Goal: Task Accomplishment & Management: Manage account settings

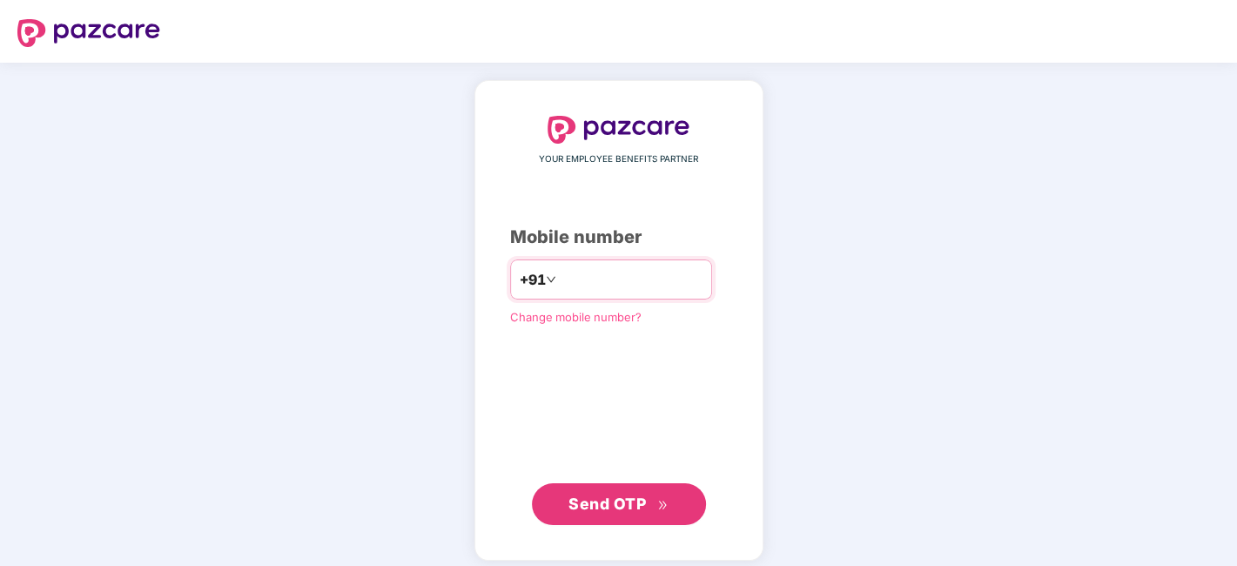
type input "**********"
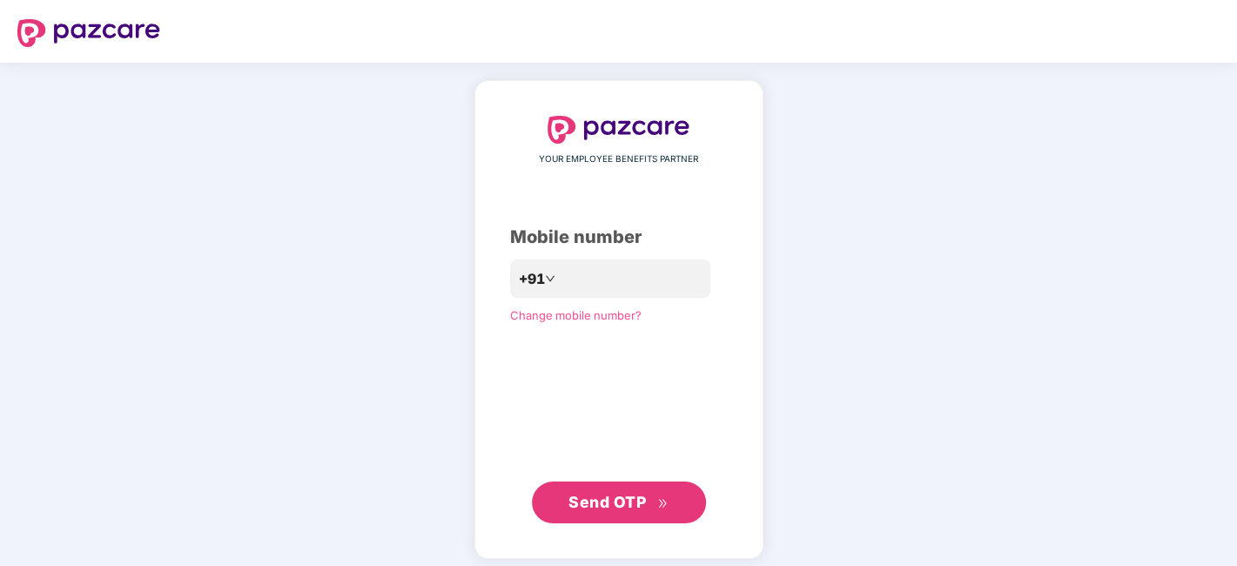
click at [600, 515] on button "Send OTP" at bounding box center [619, 502] width 174 height 42
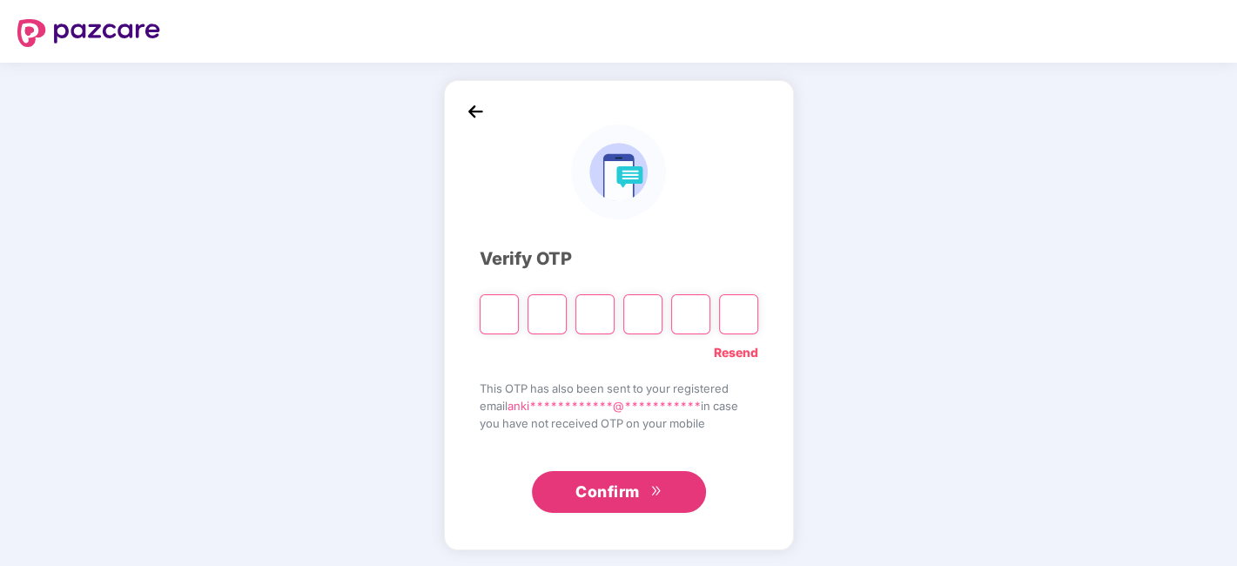
type input "*"
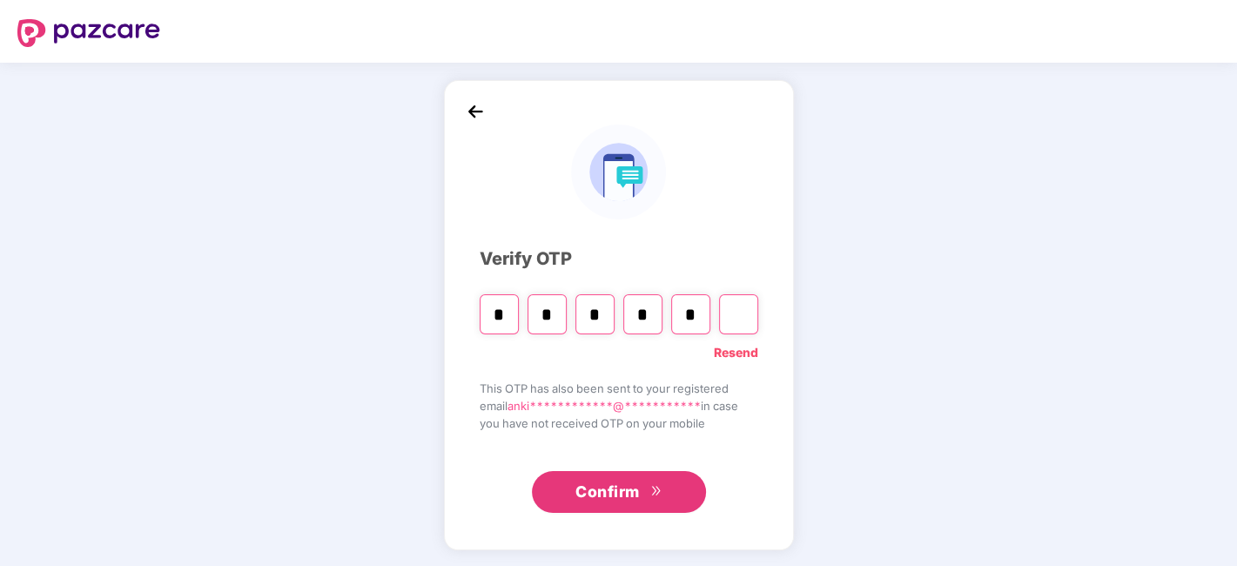
type input "*"
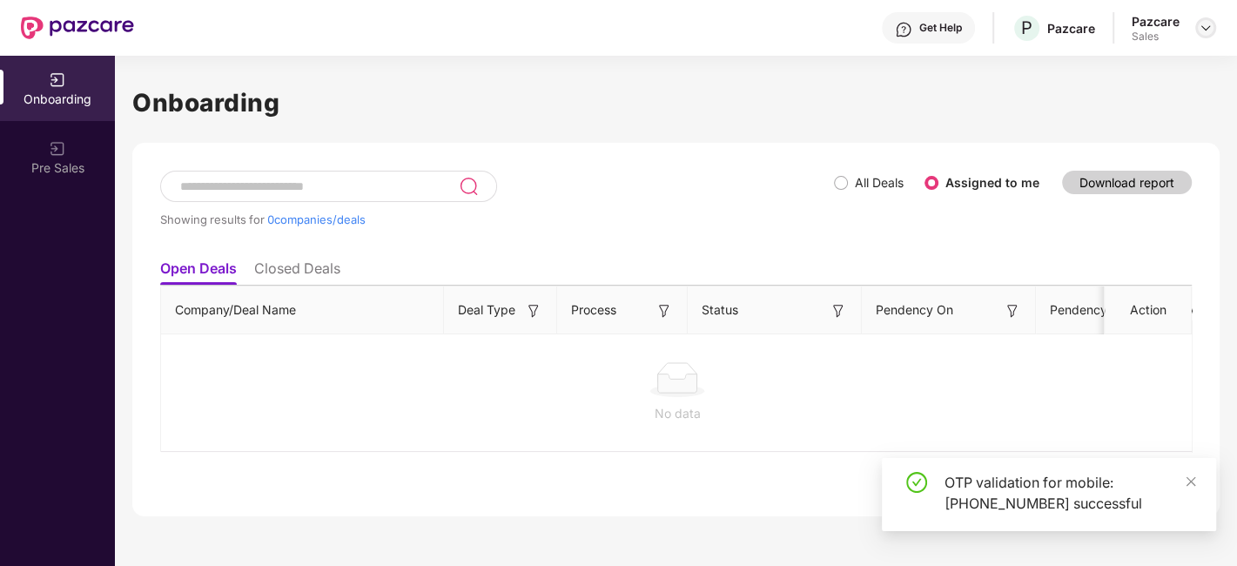
click at [1211, 19] on div at bounding box center [1205, 27] width 21 height 21
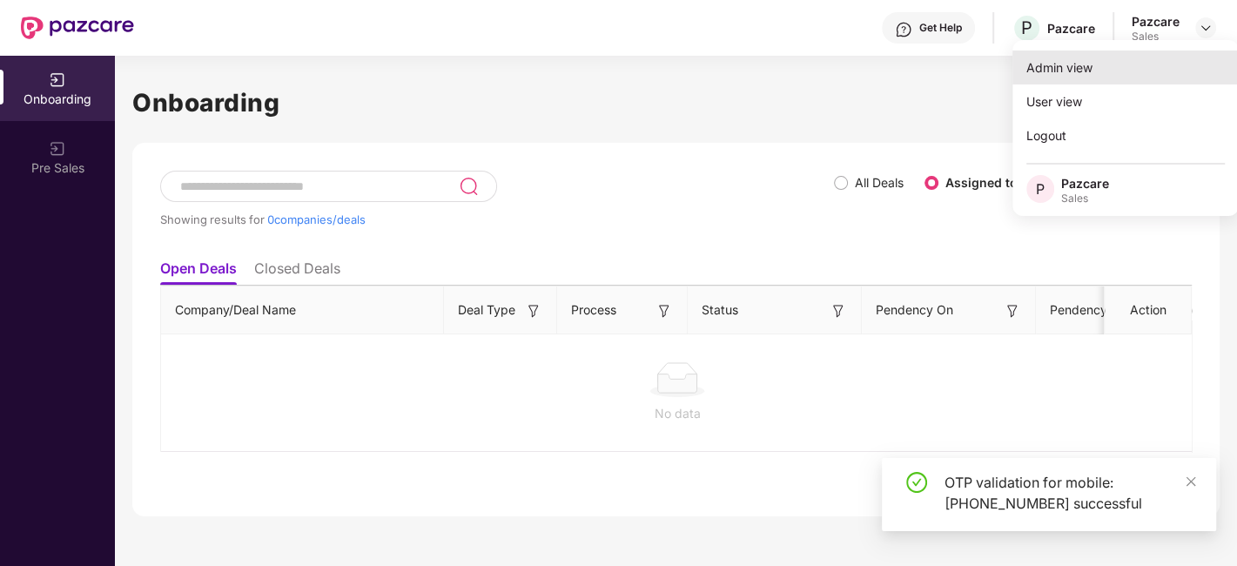
click at [1101, 52] on div "Admin view" at bounding box center [1125, 67] width 226 height 34
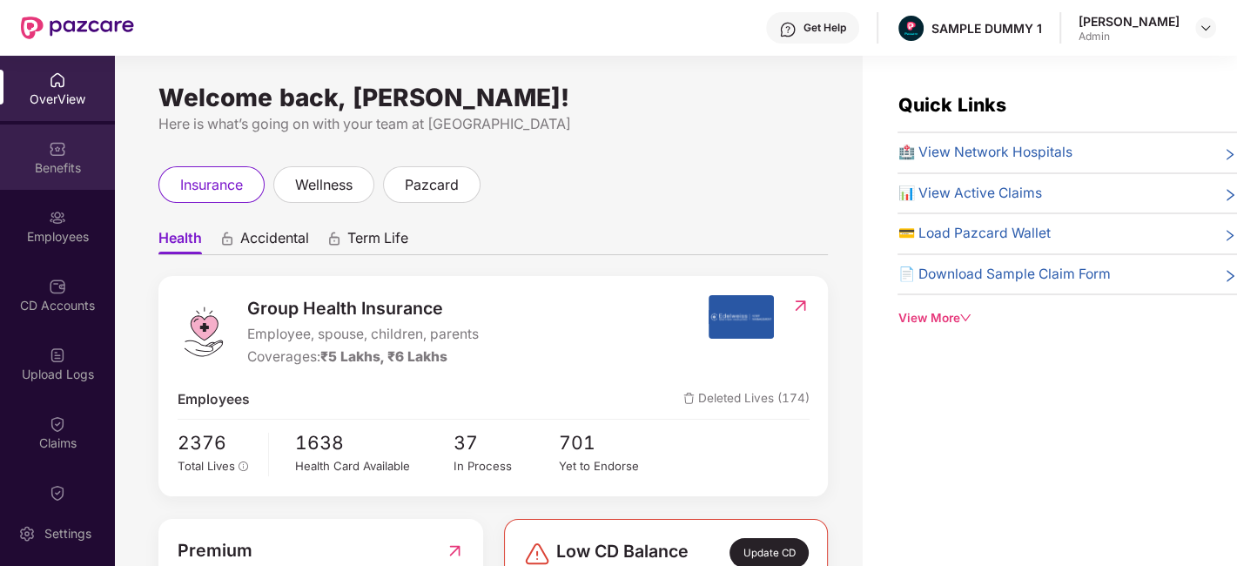
click at [45, 162] on div "Benefits" at bounding box center [57, 167] width 115 height 17
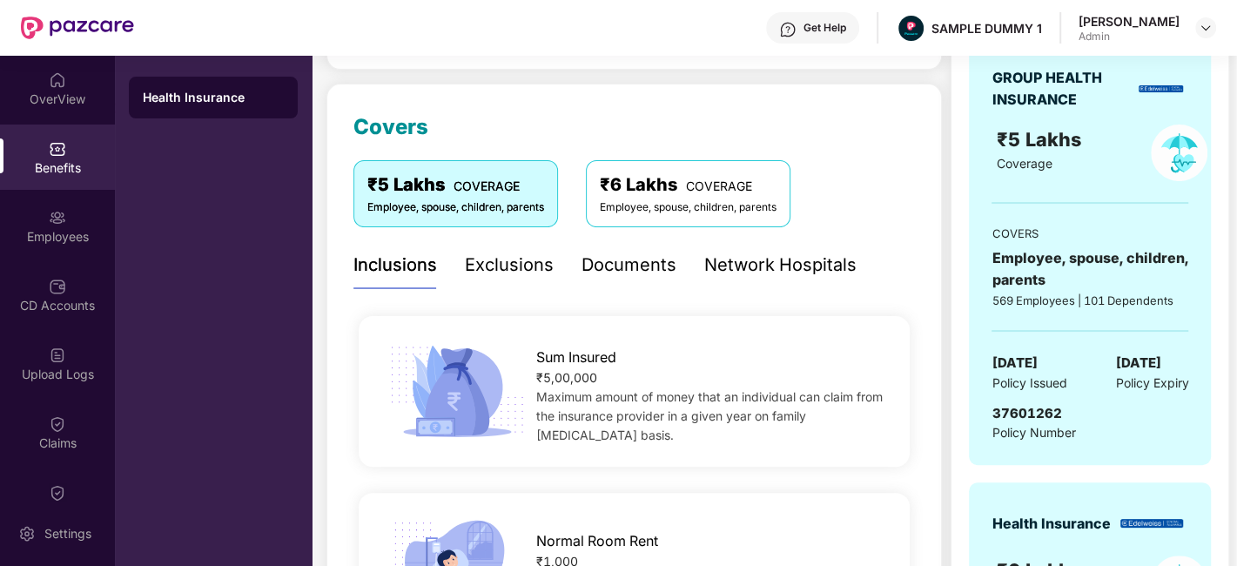
scroll to position [197, 0]
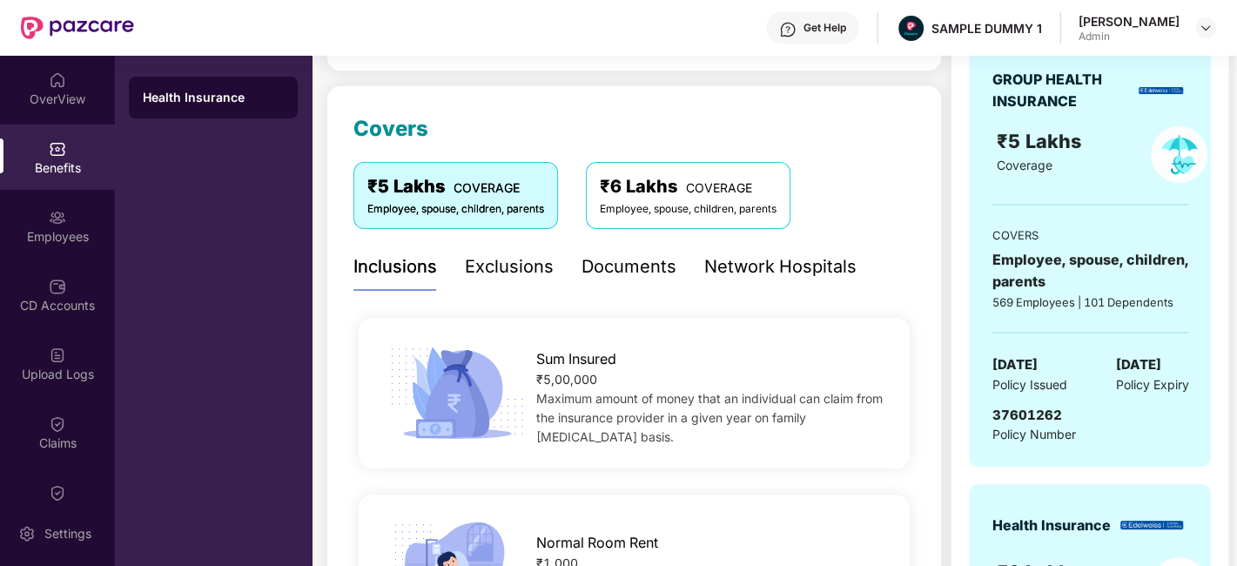
click at [481, 268] on div "Exclusions" at bounding box center [509, 266] width 89 height 27
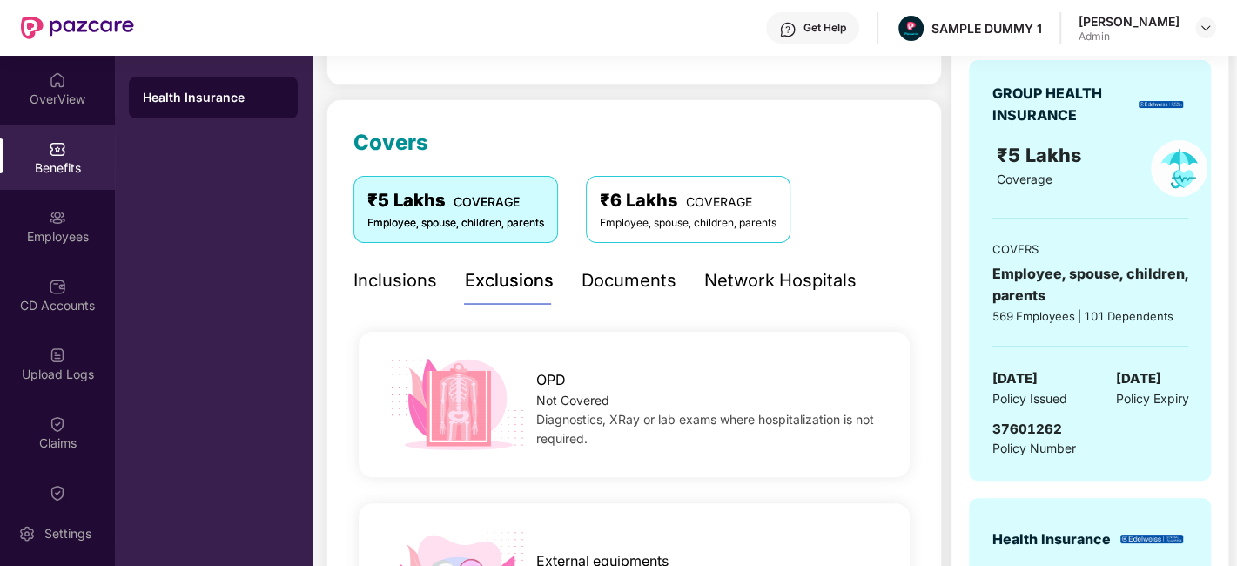
scroll to position [181, 0]
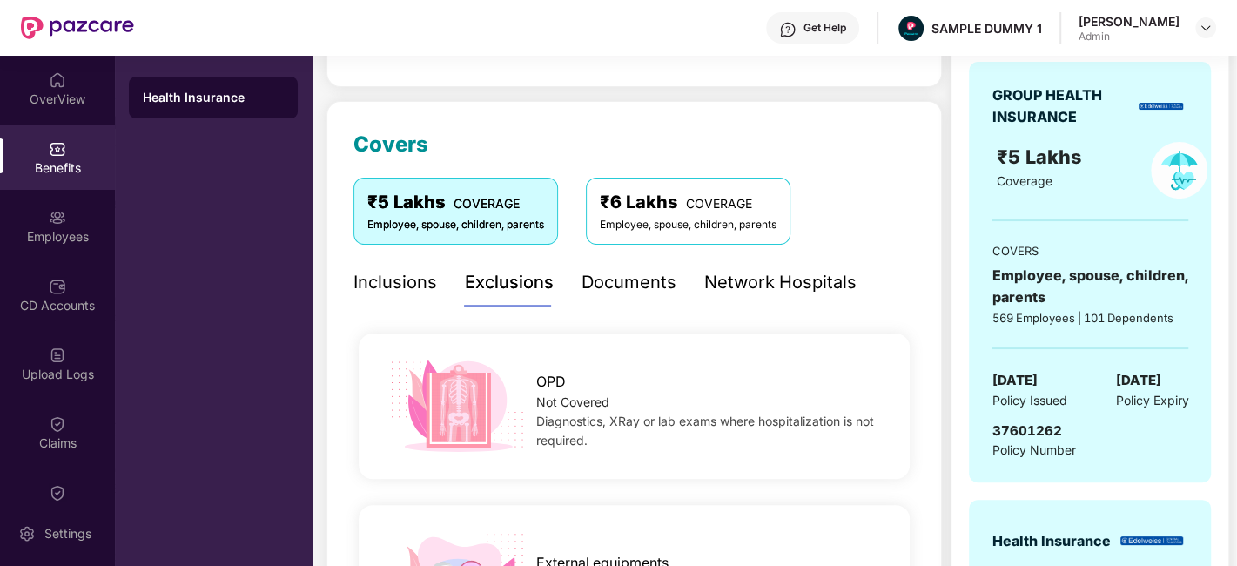
click at [602, 287] on div "Documents" at bounding box center [628, 282] width 95 height 27
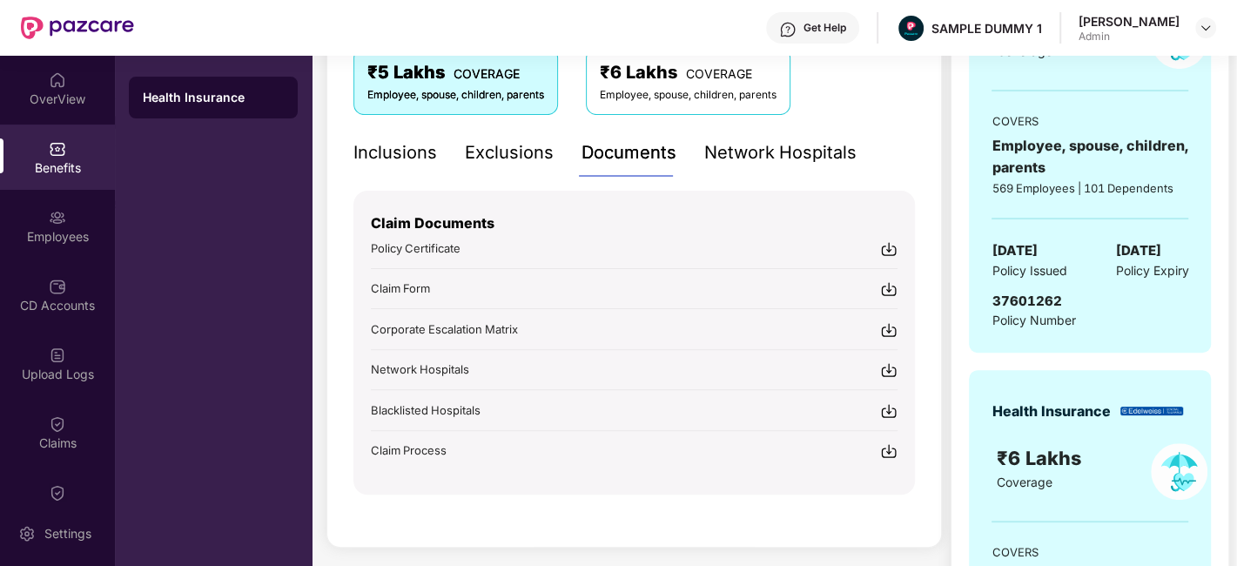
scroll to position [311, 0]
click at [839, 152] on div "Network Hospitals" at bounding box center [780, 152] width 152 height 27
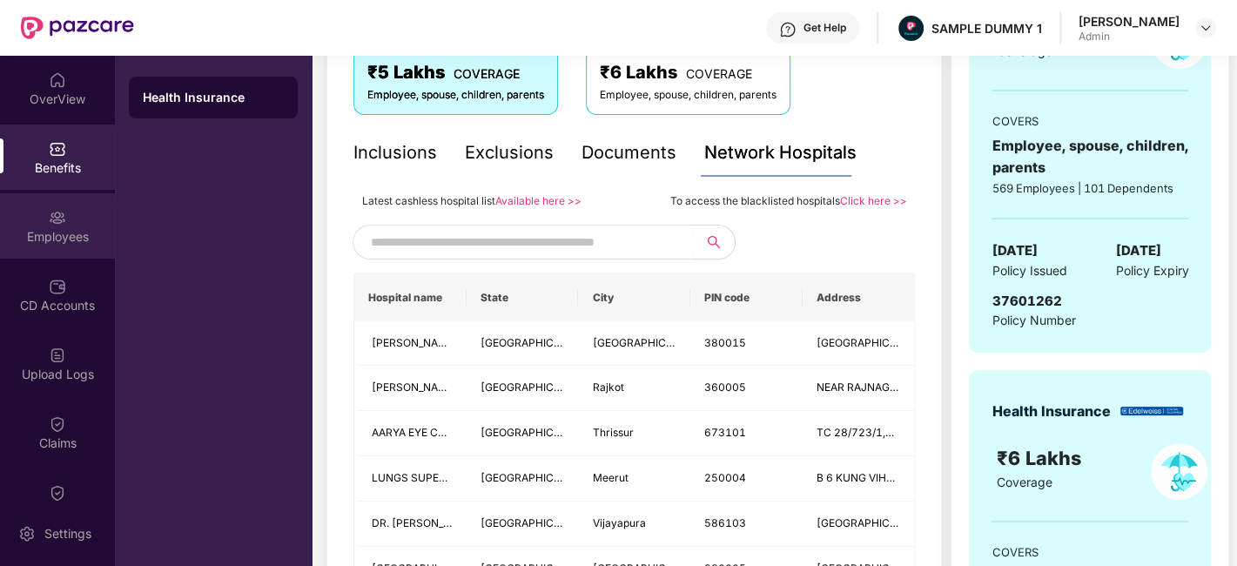
click at [81, 224] on div "Employees" at bounding box center [57, 225] width 115 height 65
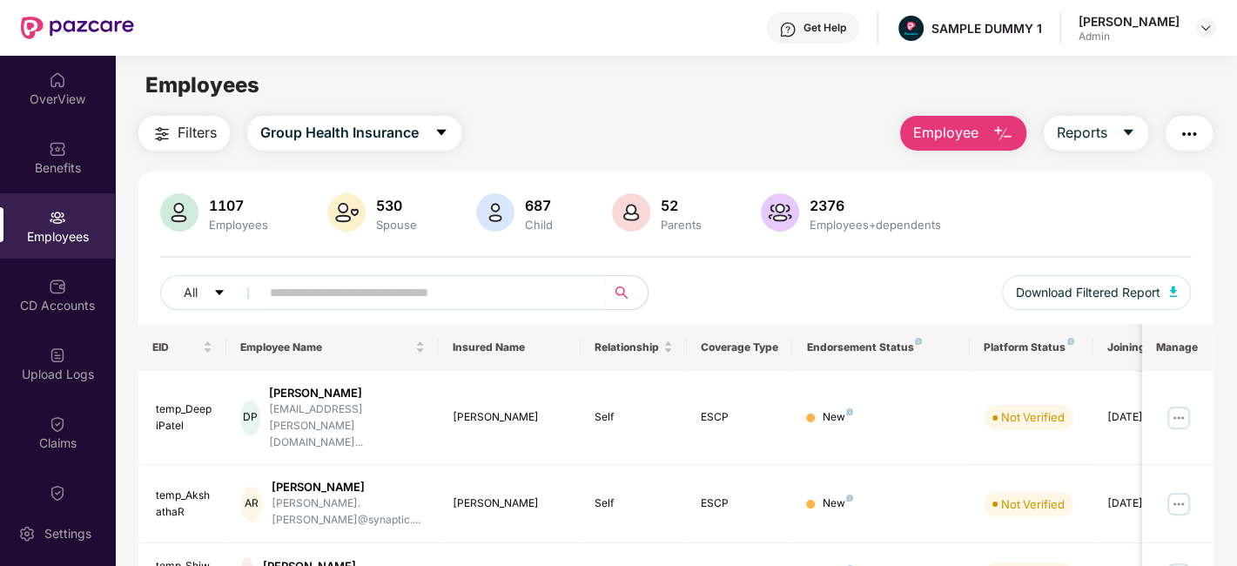
scroll to position [0, 0]
click at [969, 131] on span "Employee" at bounding box center [945, 134] width 65 height 22
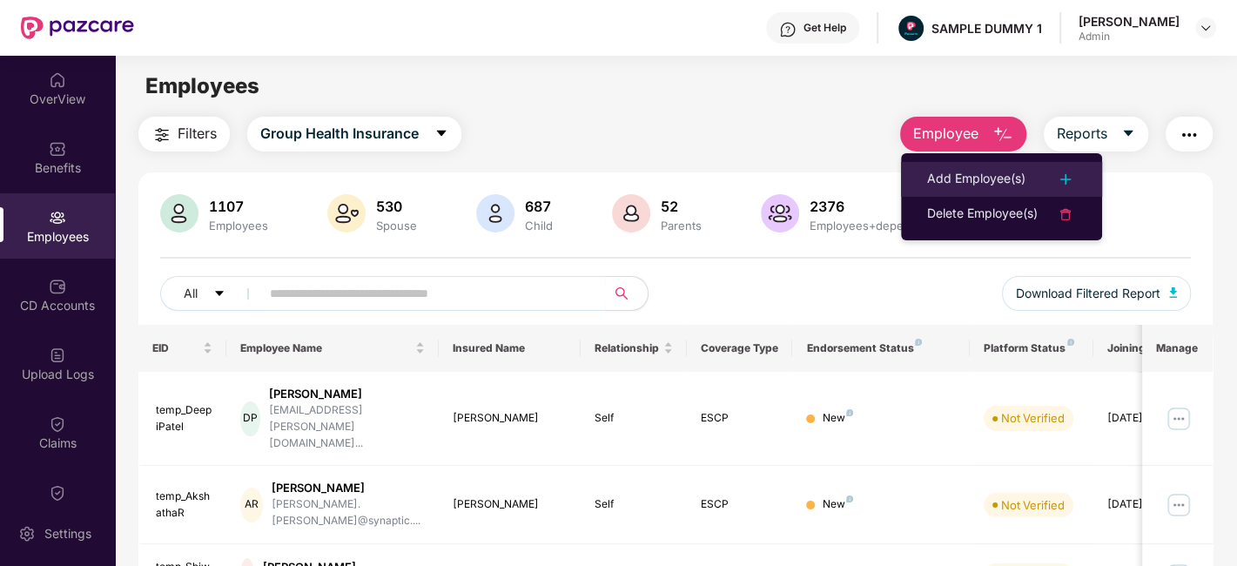
click at [982, 170] on div "Add Employee(s)" at bounding box center [976, 179] width 98 height 21
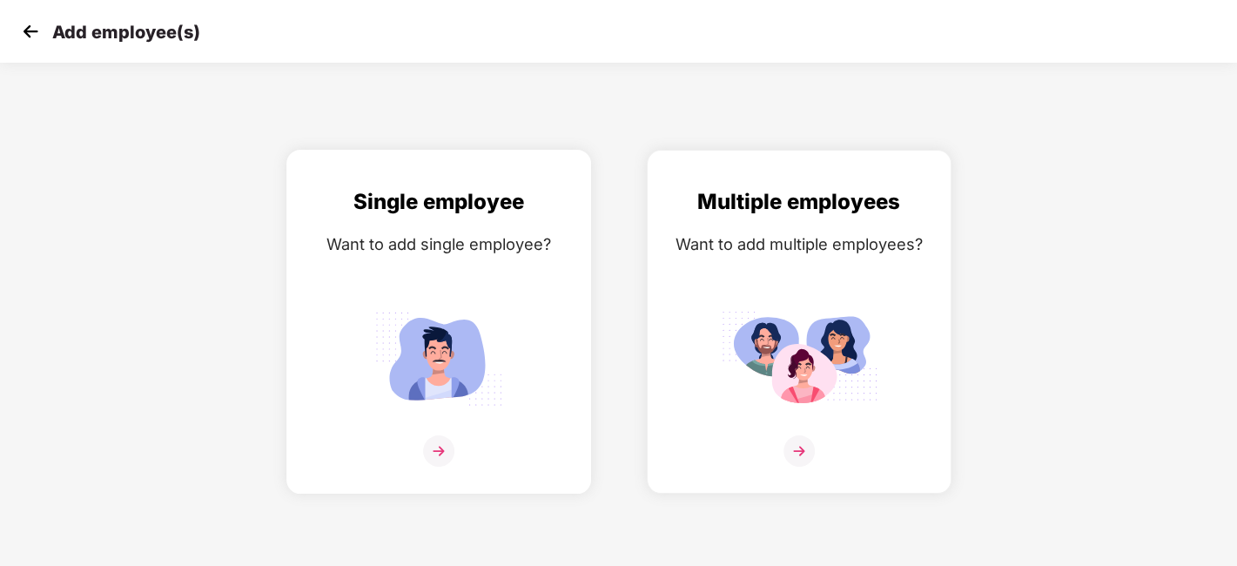
click at [487, 249] on div "Want to add single employee?" at bounding box center [439, 244] width 268 height 25
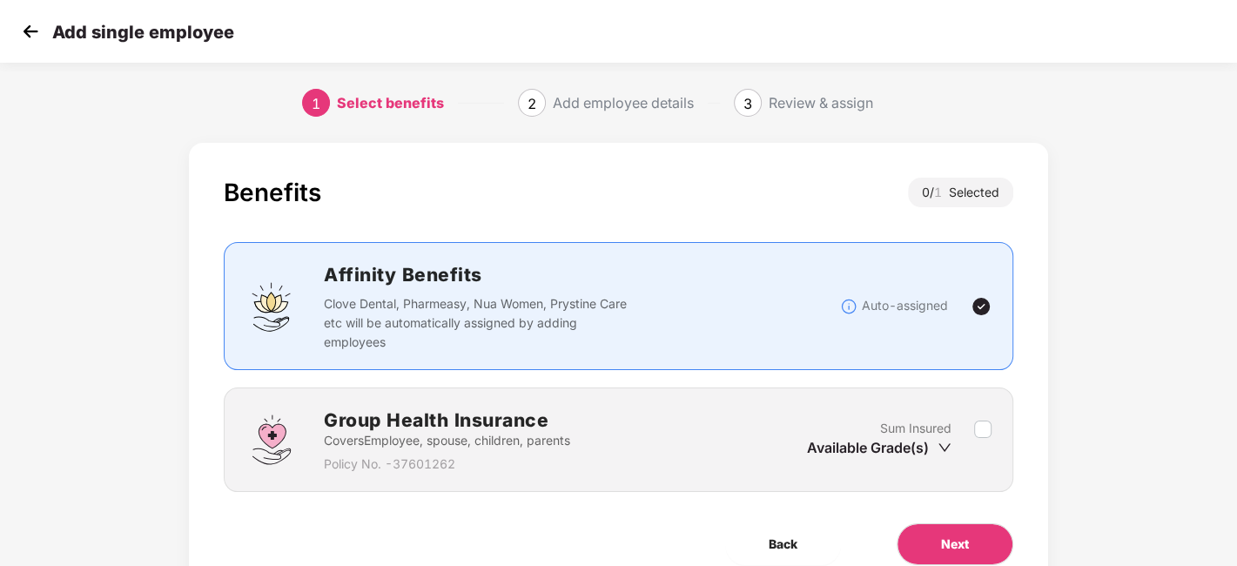
scroll to position [76, 0]
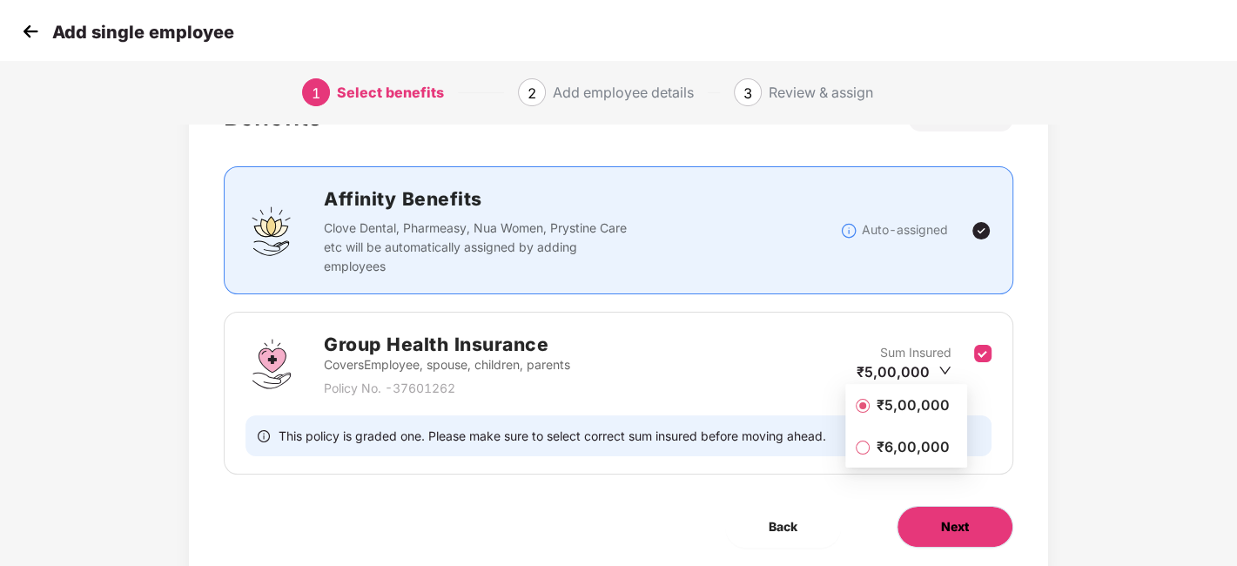
click at [984, 508] on button "Next" at bounding box center [954, 527] width 117 height 42
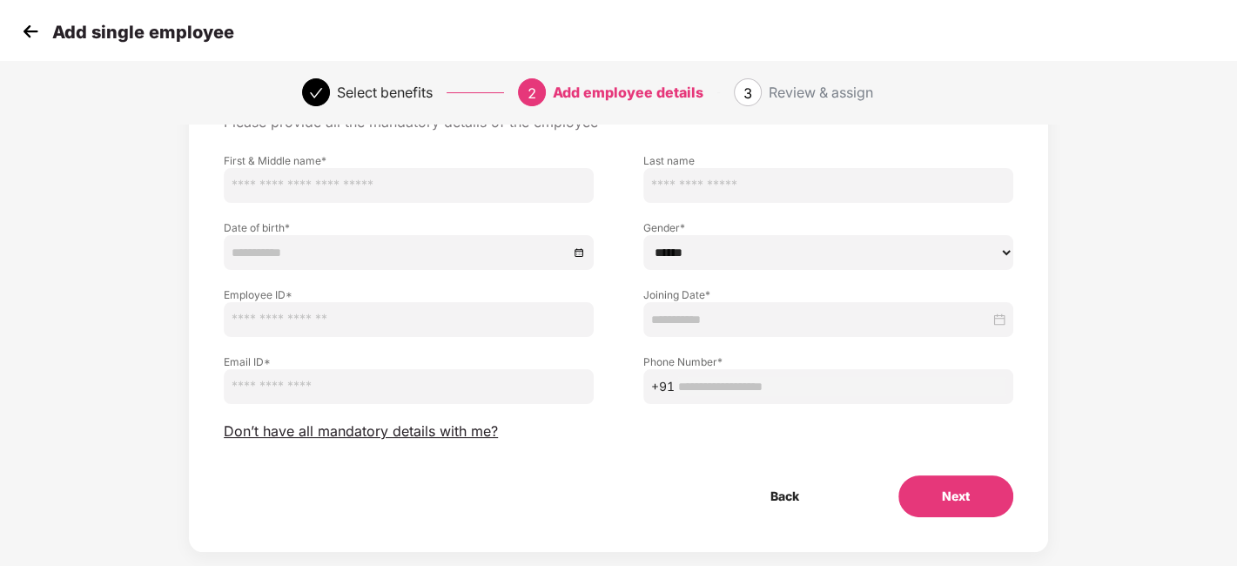
scroll to position [104, 0]
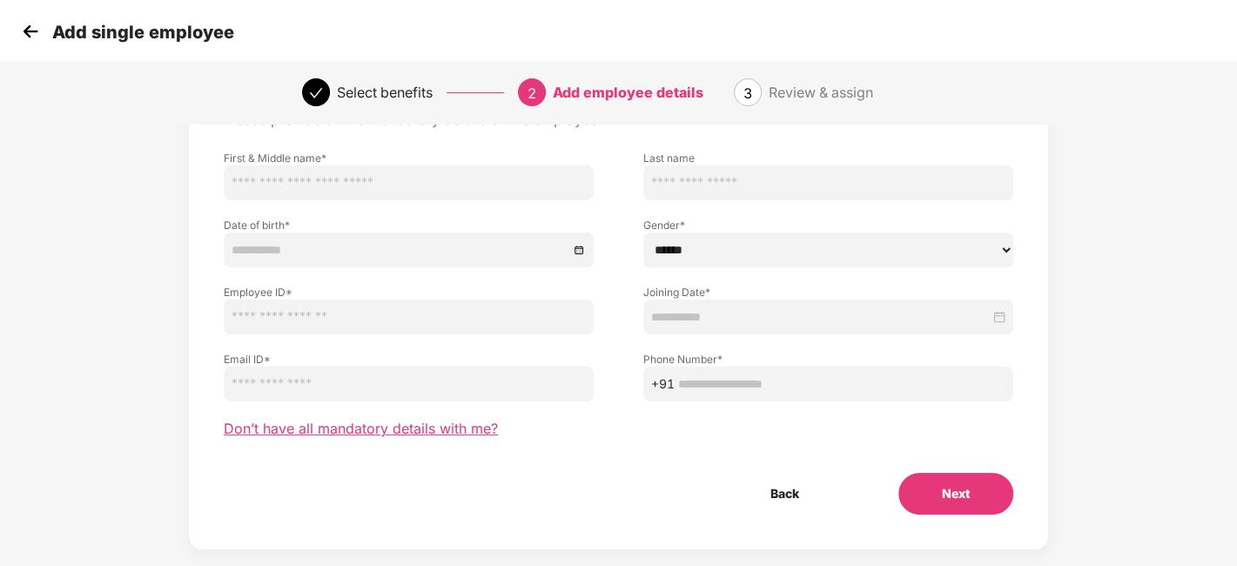
click at [352, 434] on span "Don’t have all mandatory details with me?" at bounding box center [361, 428] width 274 height 18
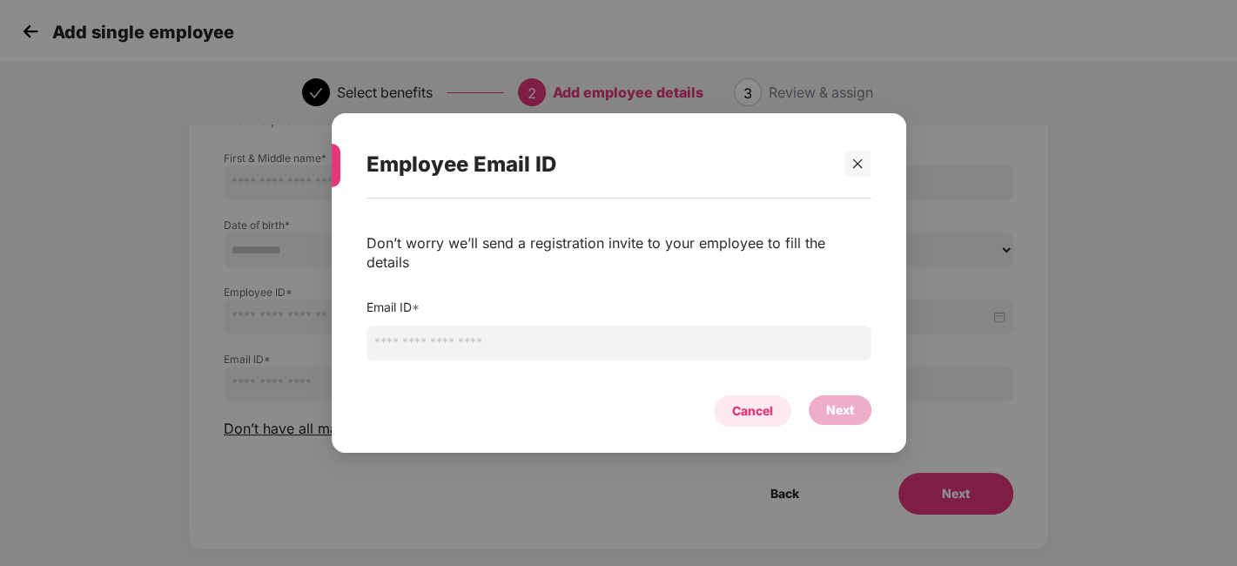
click at [770, 412] on div "Cancel" at bounding box center [752, 410] width 77 height 31
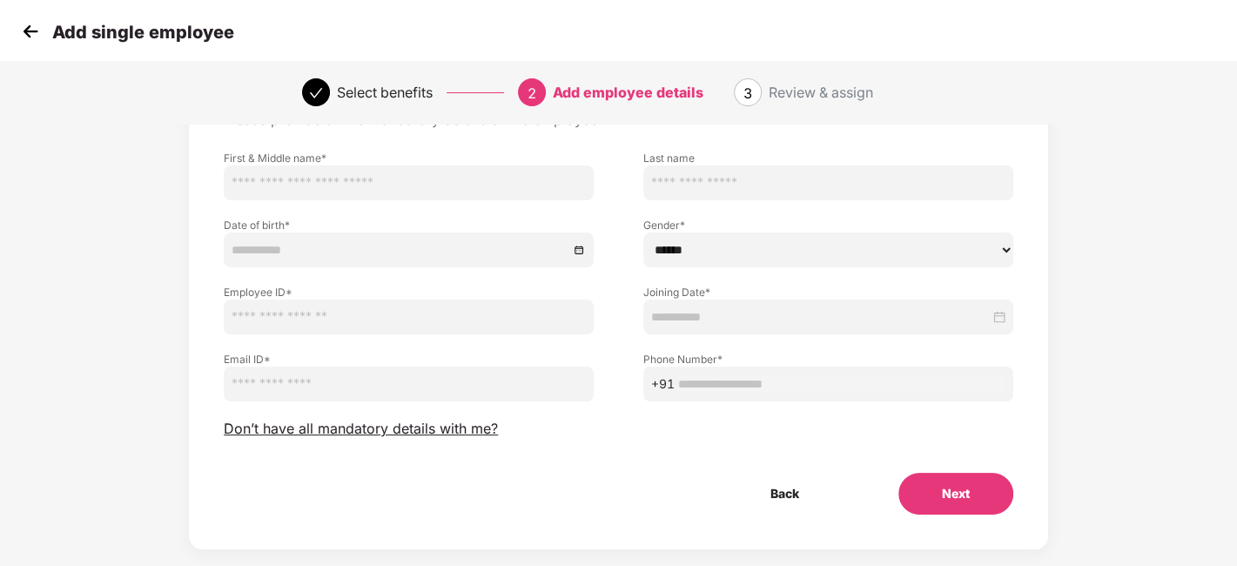
click at [23, 26] on img at bounding box center [30, 31] width 26 height 26
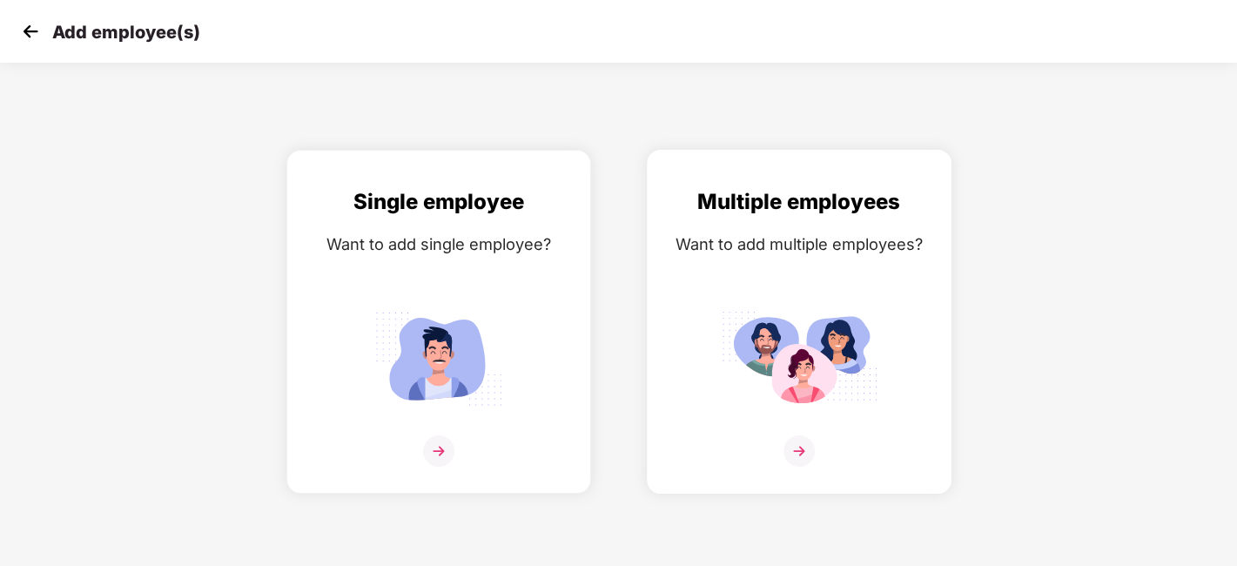
click at [716, 291] on div "Multiple employees Want to add multiple employees?" at bounding box center [799, 336] width 268 height 303
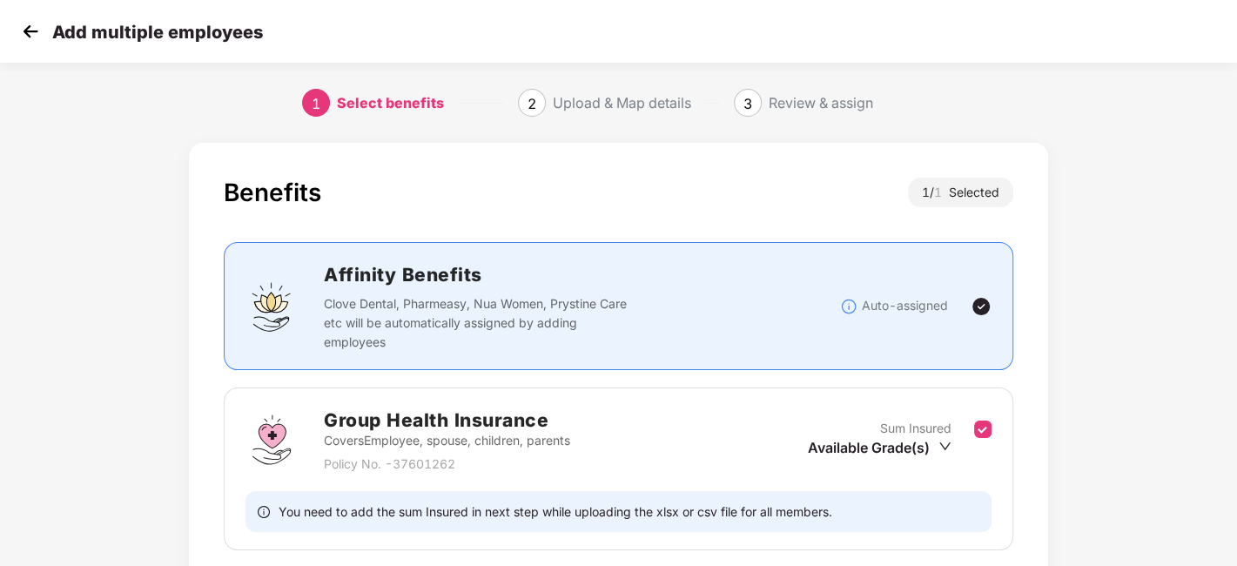
scroll to position [134, 0]
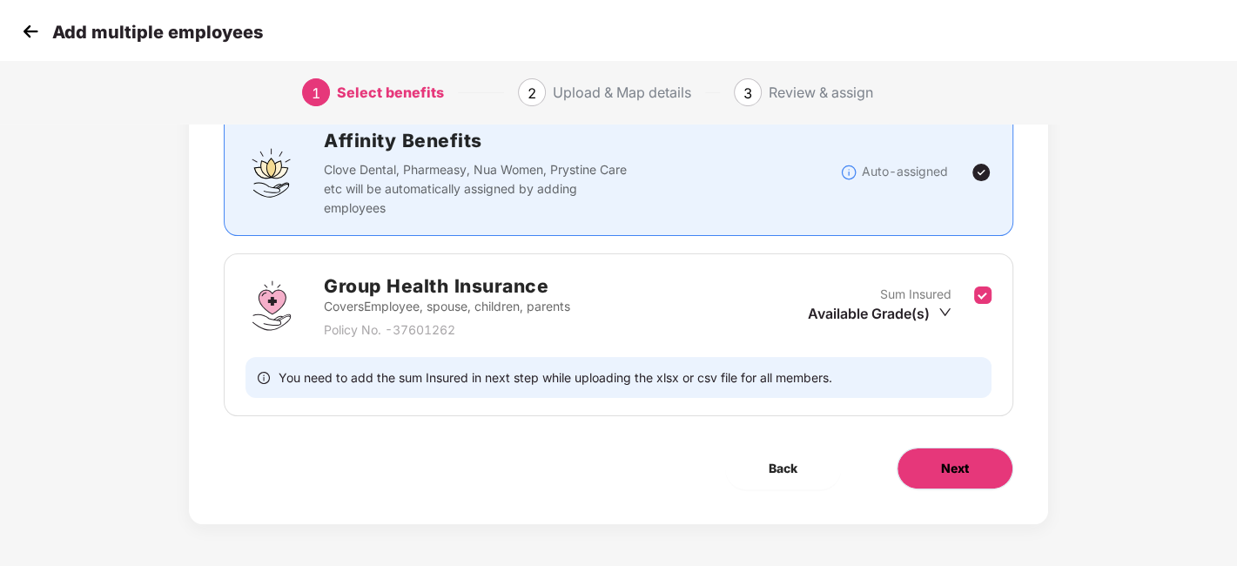
click at [918, 464] on button "Next" at bounding box center [954, 468] width 117 height 42
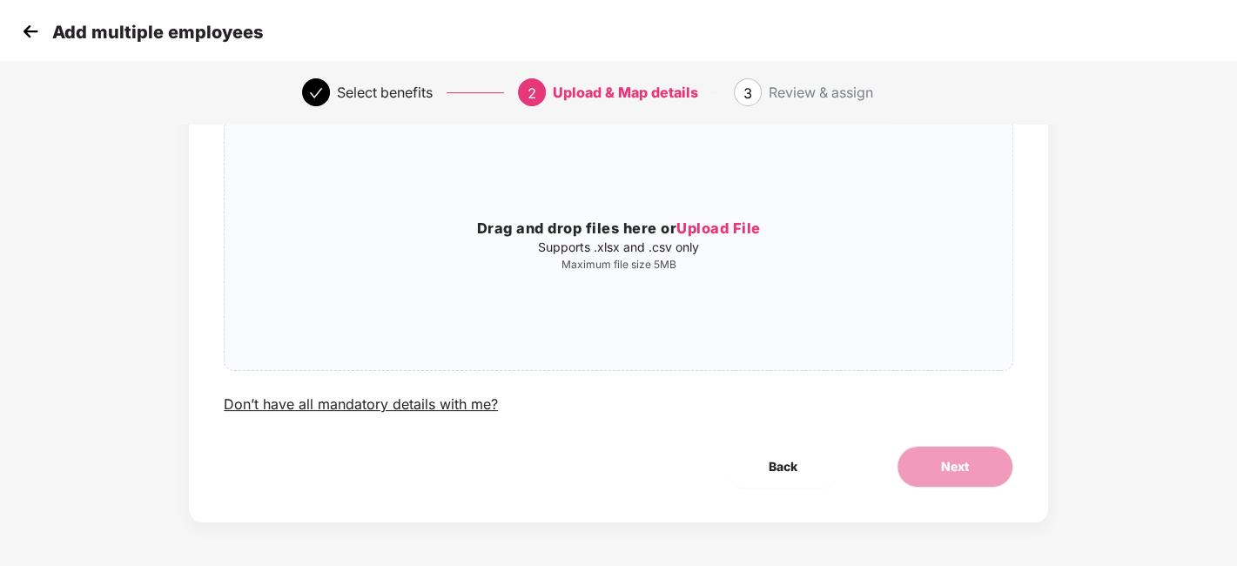
scroll to position [0, 0]
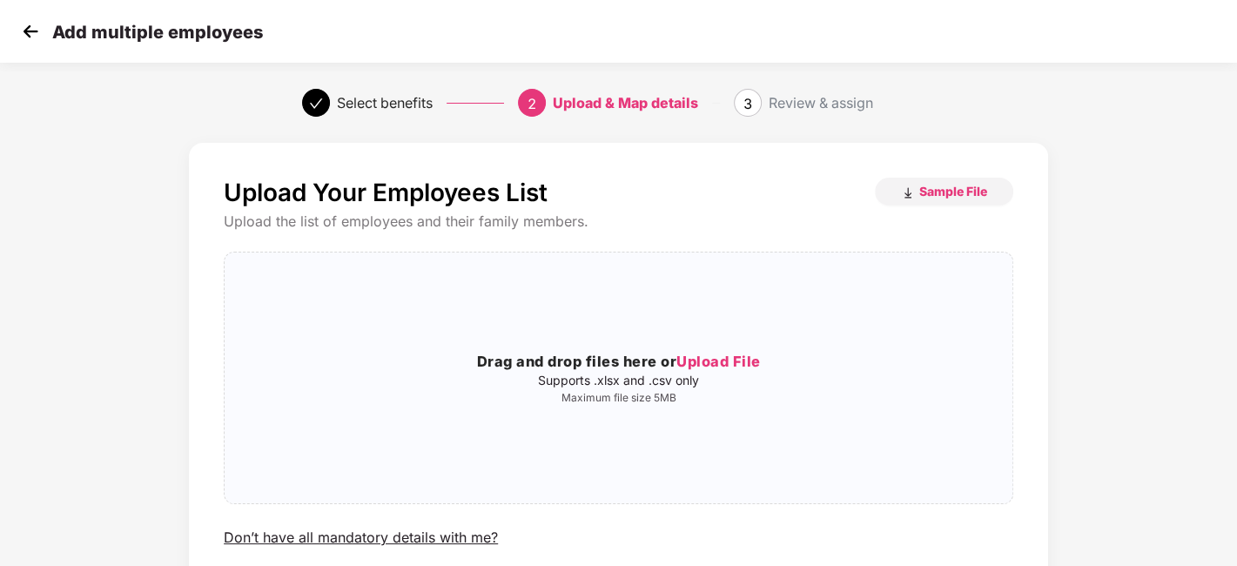
click at [24, 37] on img at bounding box center [30, 31] width 26 height 26
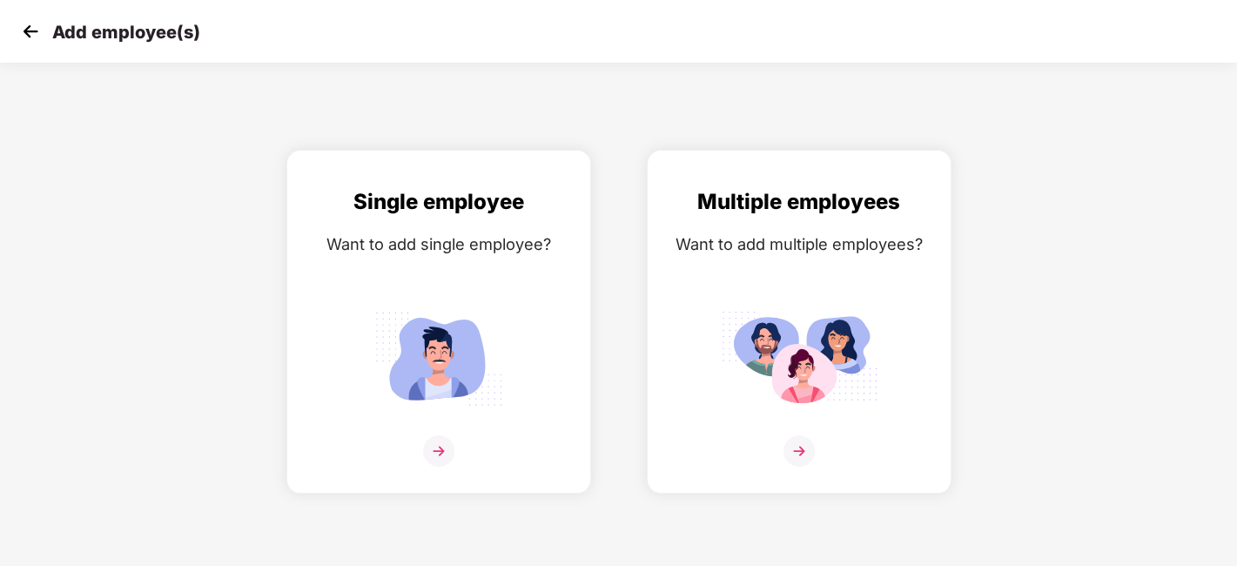
click at [24, 37] on img at bounding box center [30, 31] width 26 height 26
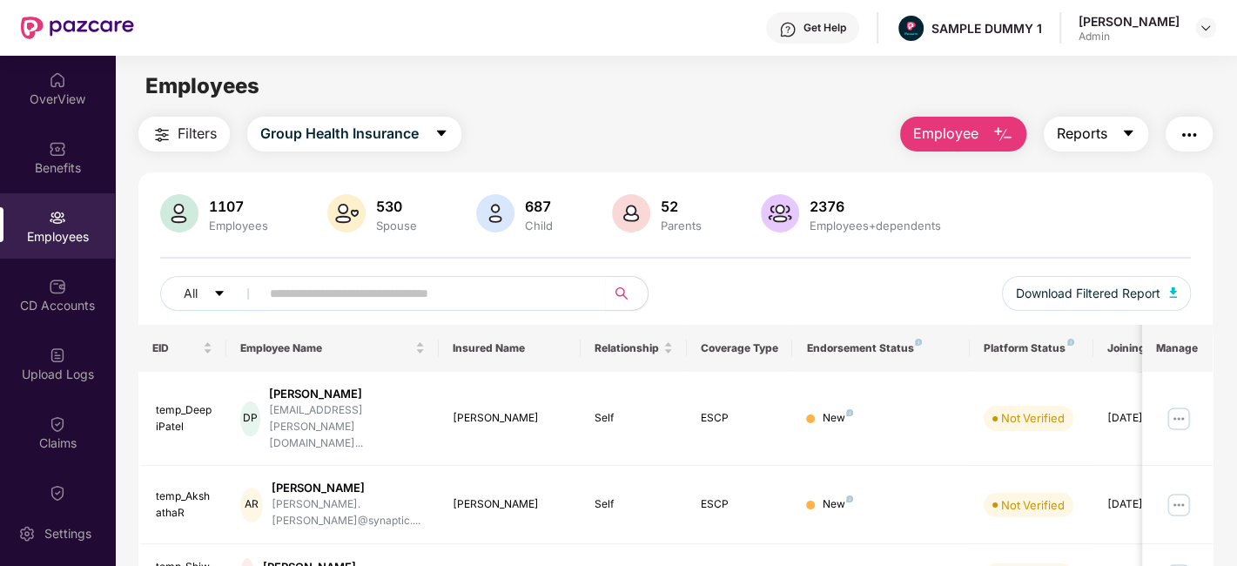
click at [1084, 125] on span "Reports" at bounding box center [1082, 134] width 50 height 22
click at [1184, 144] on img "button" at bounding box center [1188, 134] width 21 height 21
click at [807, 111] on main "Employees Filters Group Health Insurance Employee Reports 1107 Employees 530 Sp…" at bounding box center [675, 339] width 1121 height 566
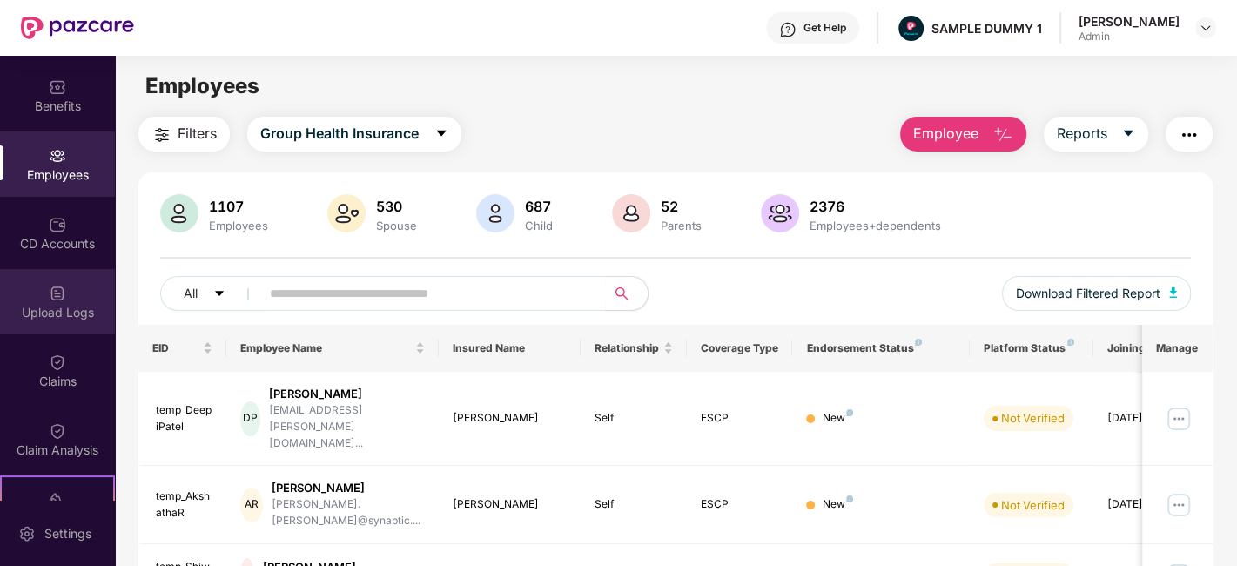
scroll to position [65, 0]
click at [50, 366] on img at bounding box center [57, 358] width 17 height 17
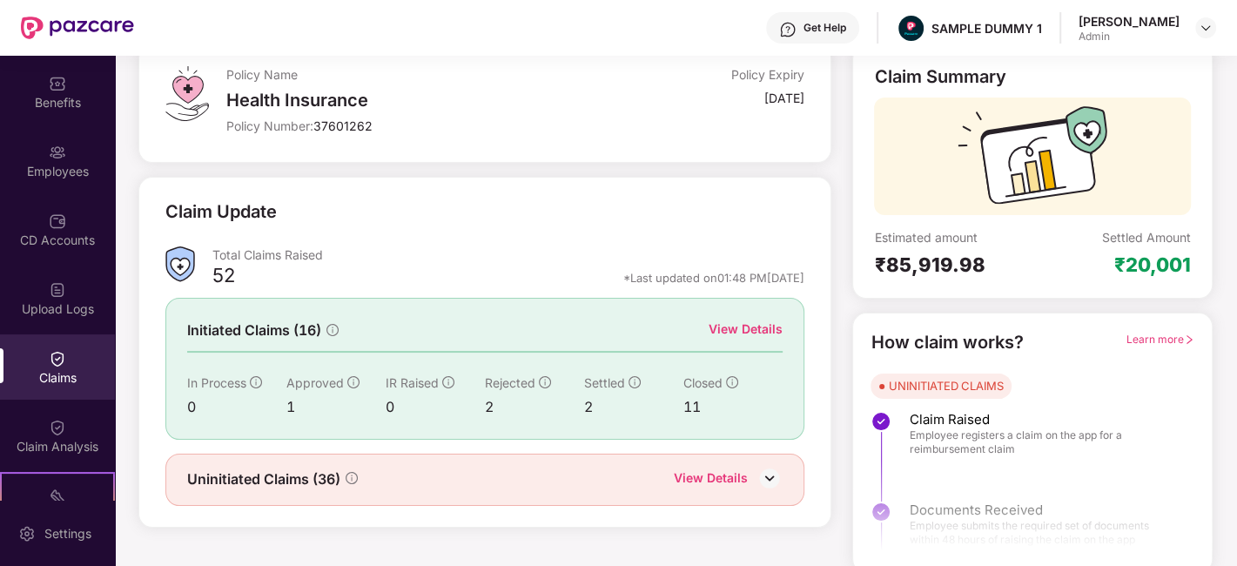
scroll to position [114, 0]
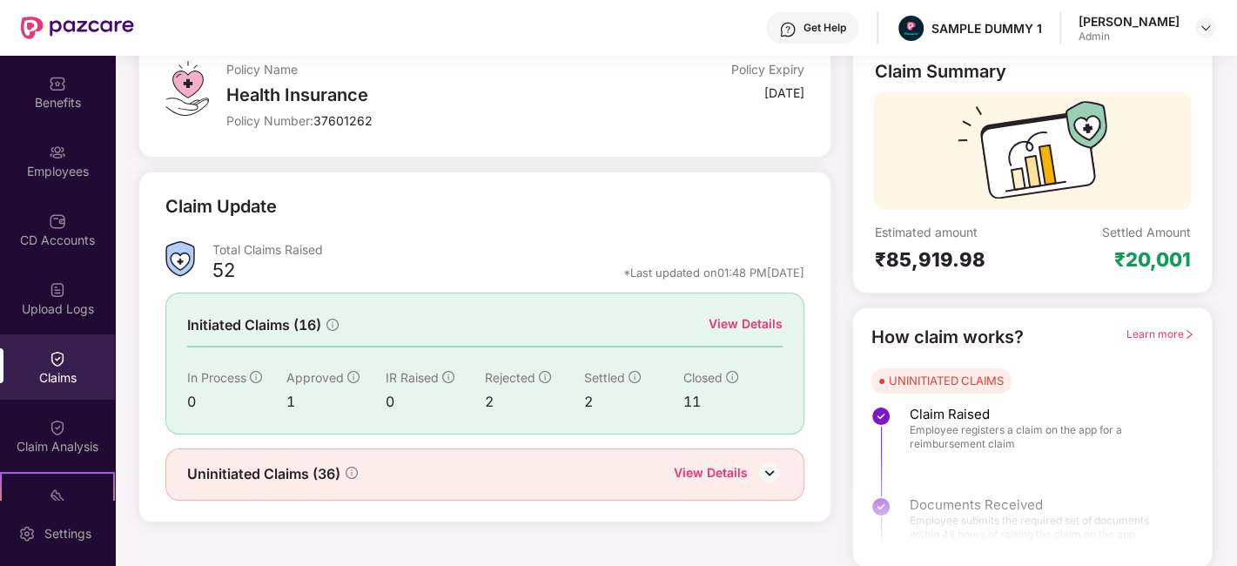
click at [739, 322] on div "View Details" at bounding box center [745, 323] width 74 height 19
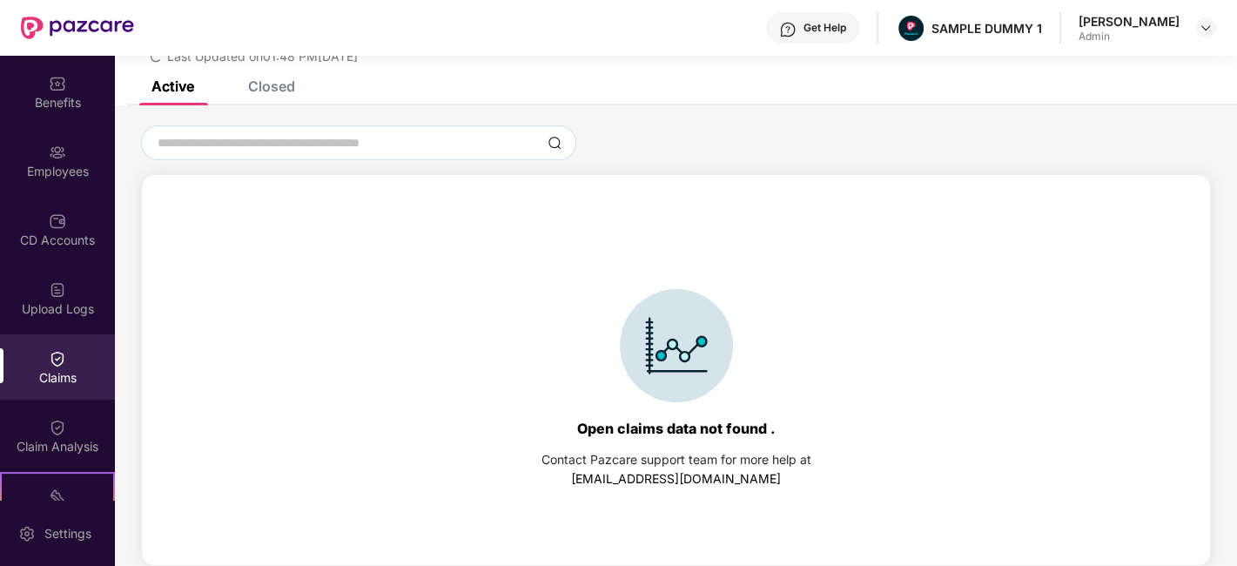
scroll to position [74, 0]
click at [269, 90] on div "Closed" at bounding box center [271, 86] width 47 height 17
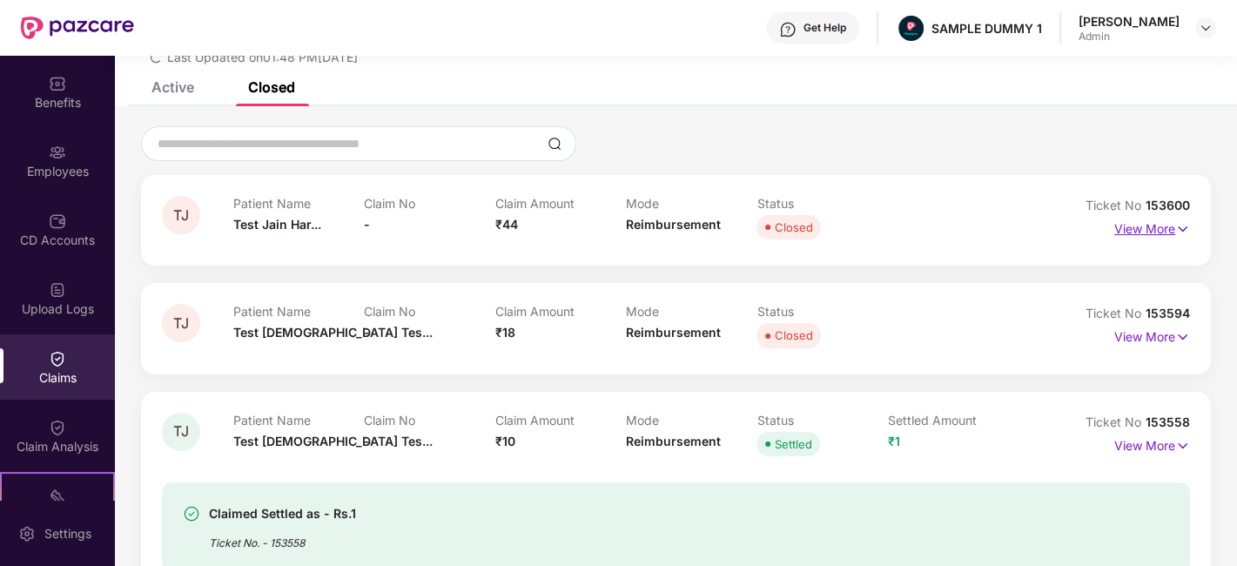
click at [1167, 232] on p "View More" at bounding box center [1152, 226] width 76 height 23
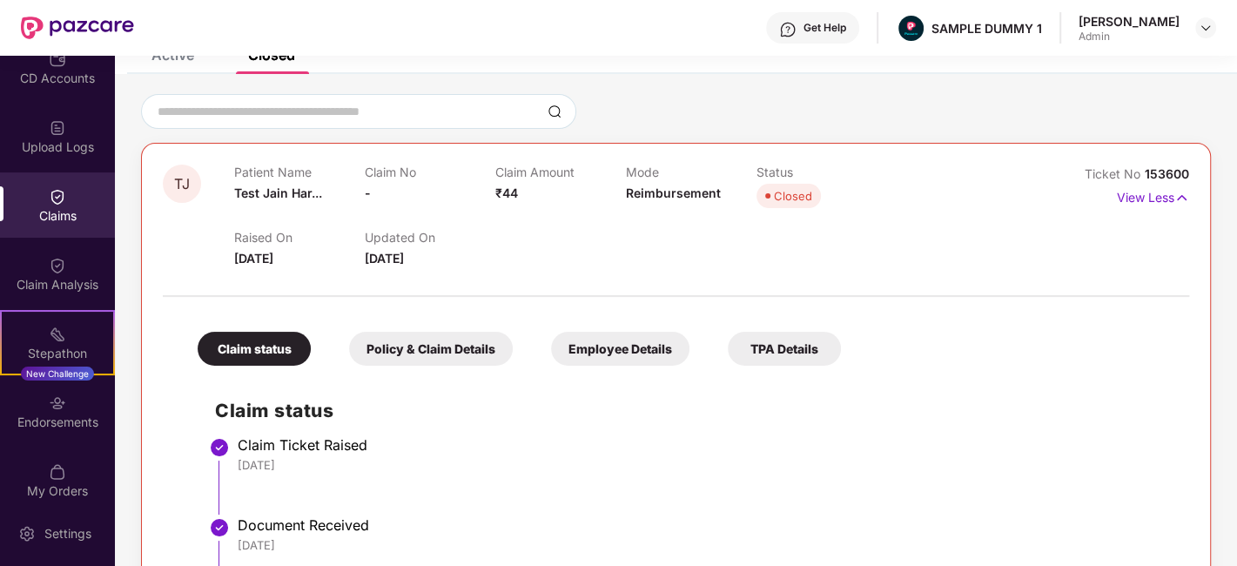
scroll to position [228, 0]
click at [50, 265] on img at bounding box center [57, 264] width 17 height 17
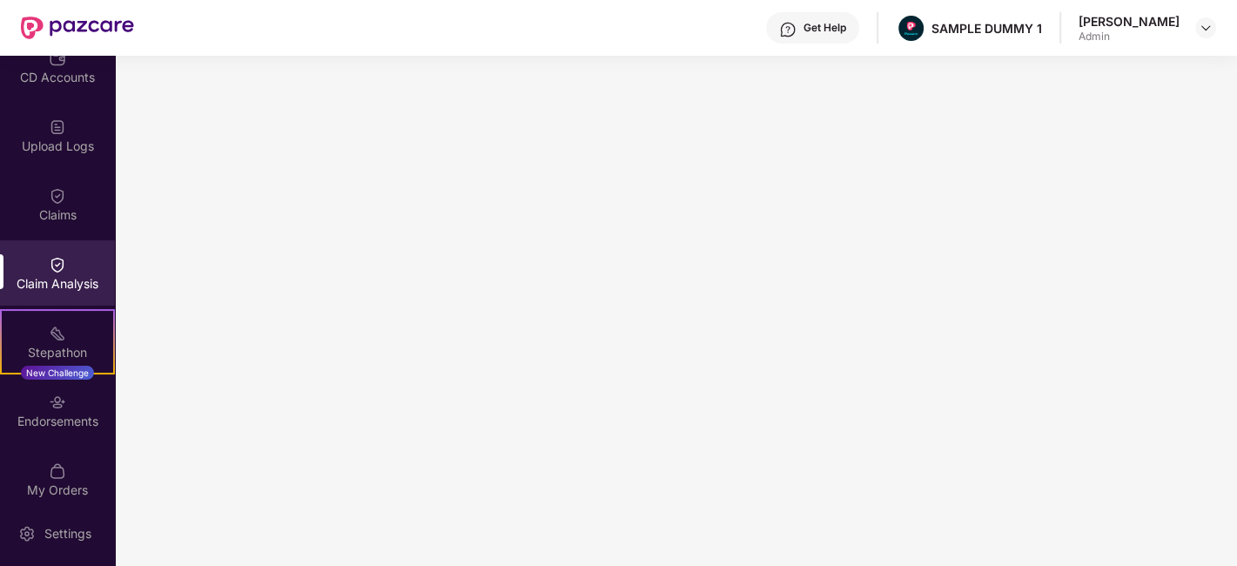
scroll to position [0, 0]
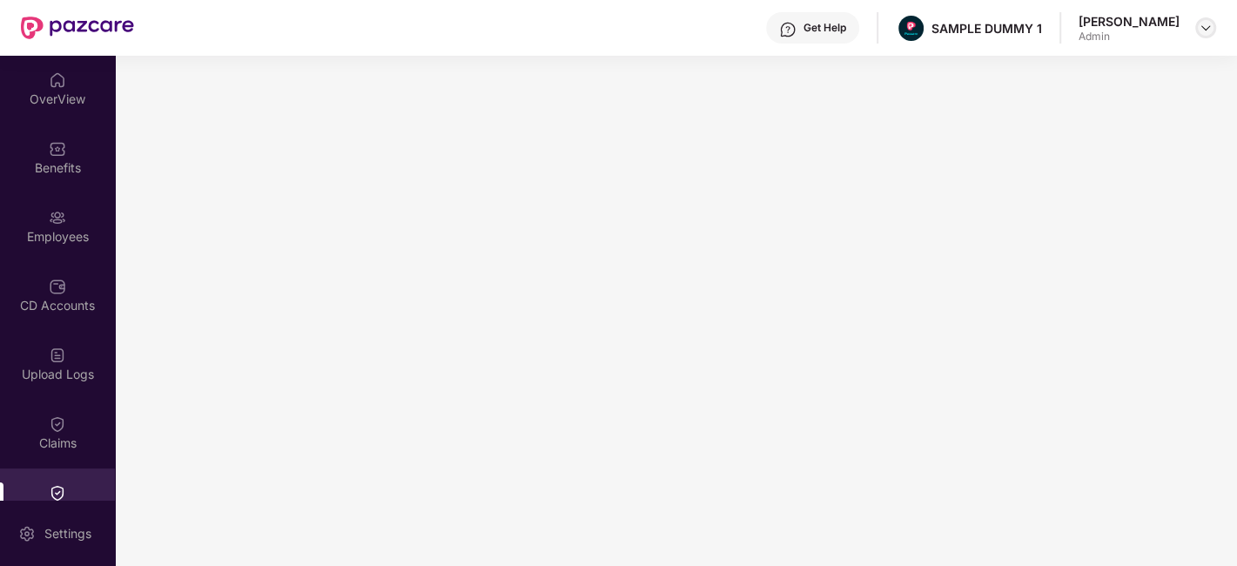
click at [1205, 28] on img at bounding box center [1205, 28] width 14 height 14
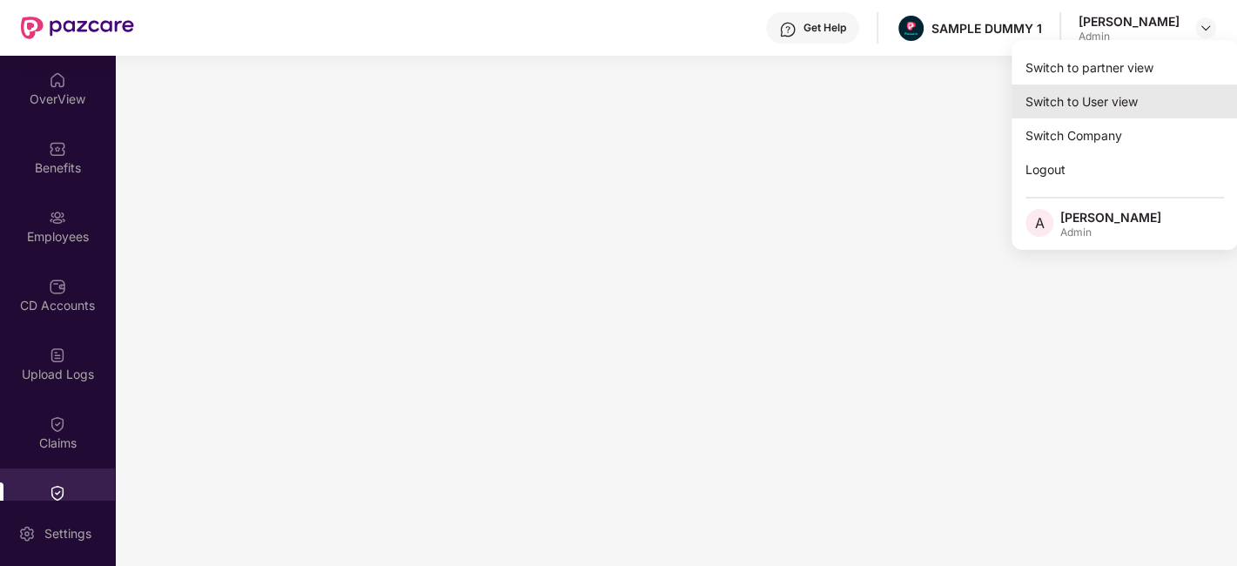
click at [1144, 89] on div "Switch to User view" at bounding box center [1124, 101] width 226 height 34
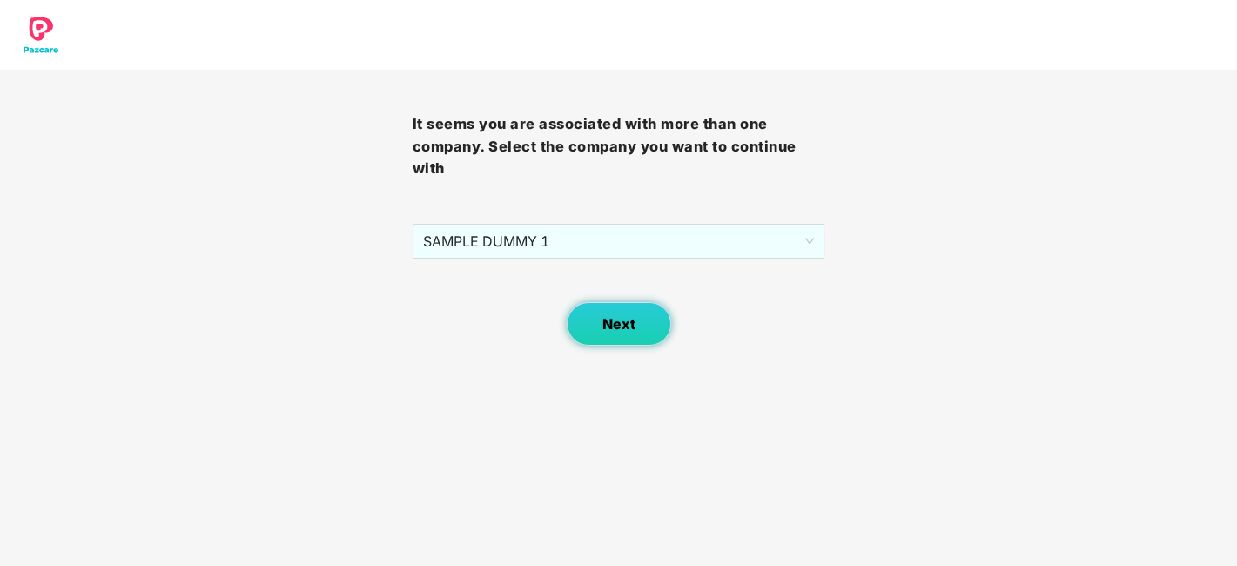
click at [634, 312] on button "Next" at bounding box center [619, 324] width 104 height 44
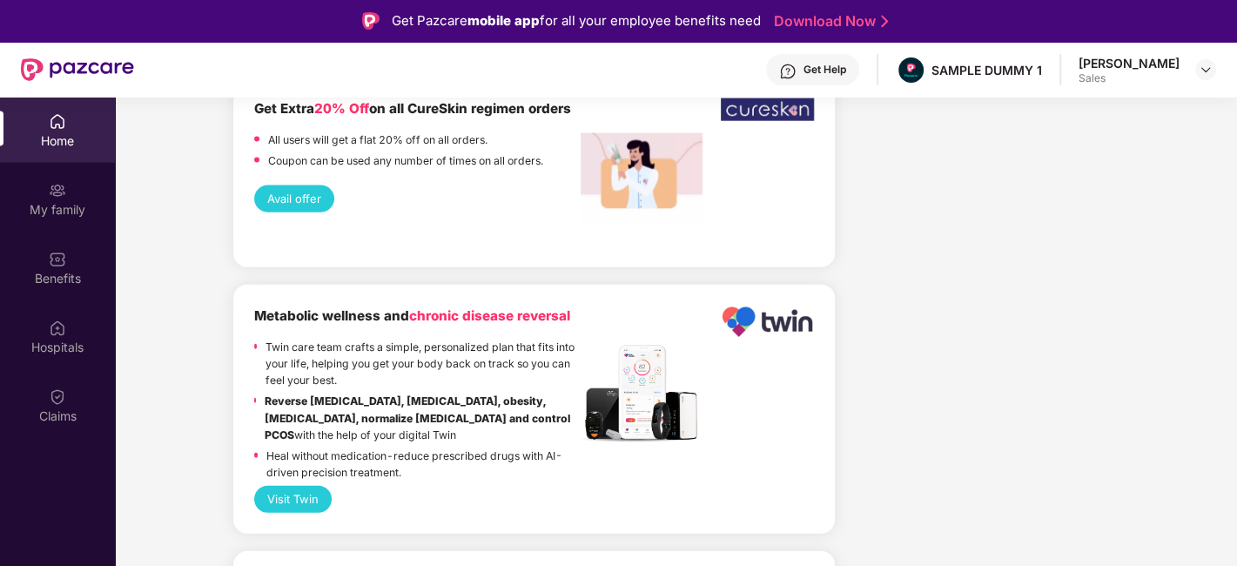
scroll to position [2874, 0]
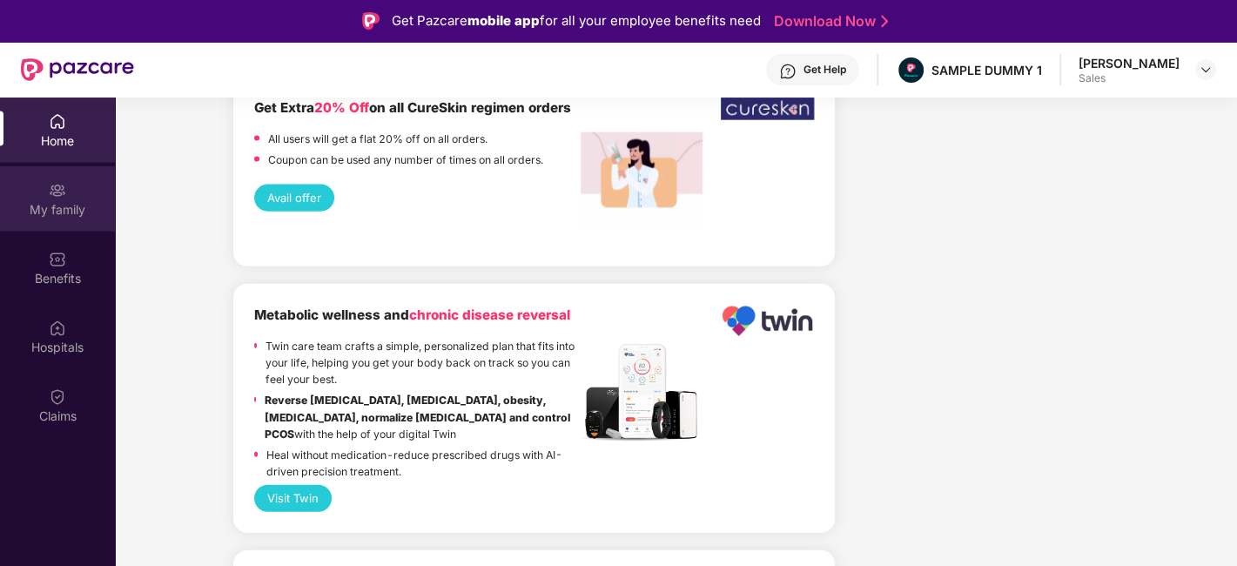
click at [69, 187] on div "My family" at bounding box center [57, 198] width 115 height 65
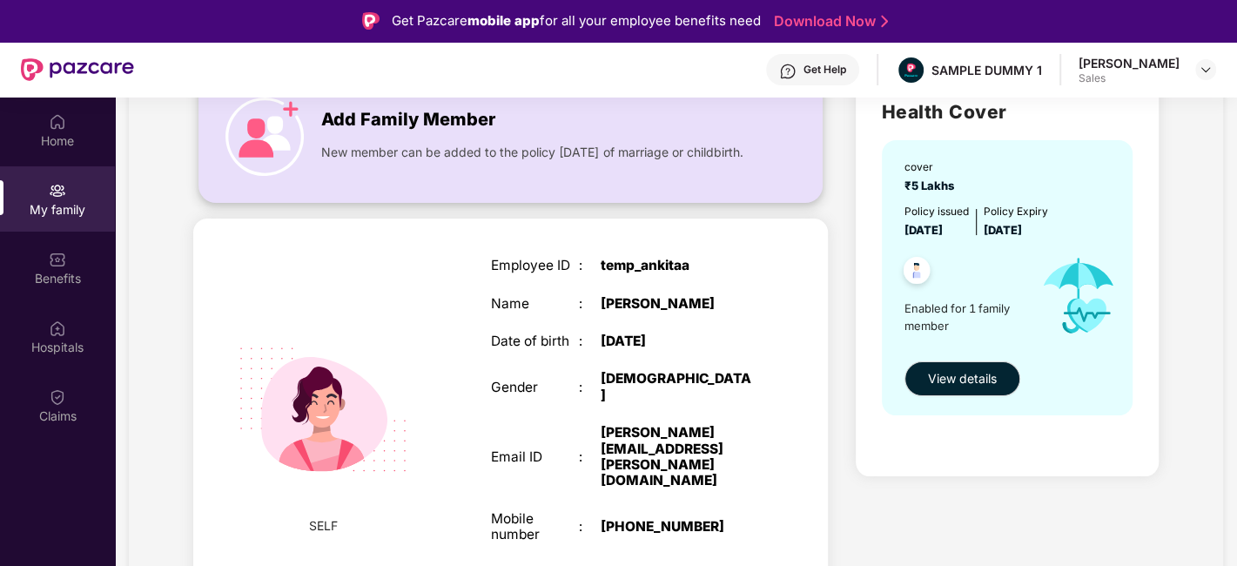
scroll to position [97, 0]
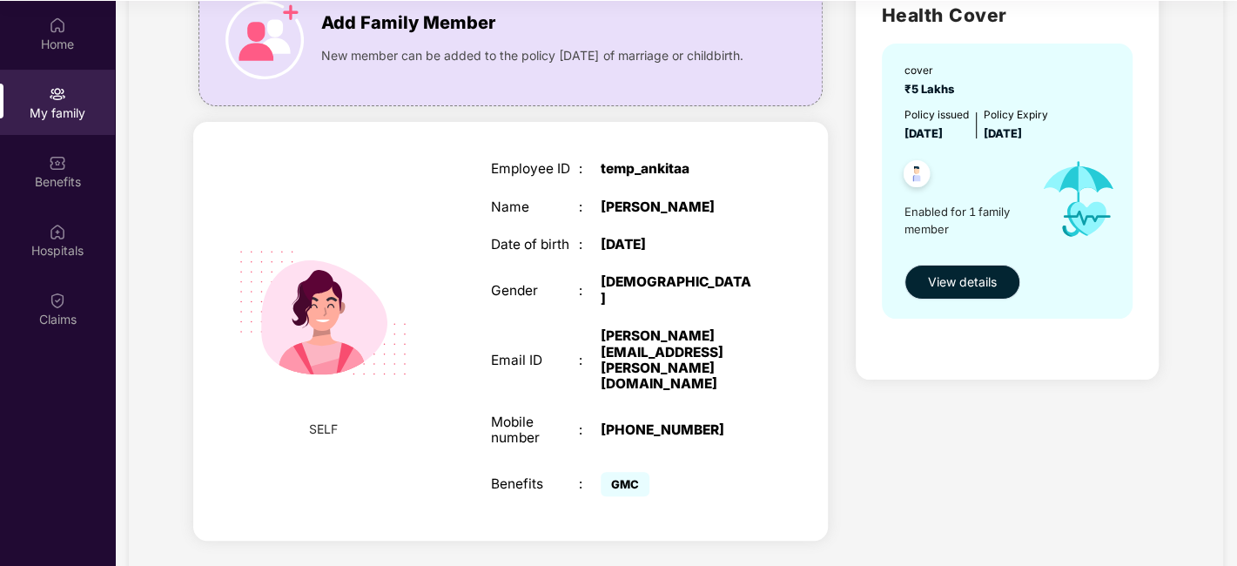
click at [946, 286] on span "View details" at bounding box center [962, 281] width 69 height 19
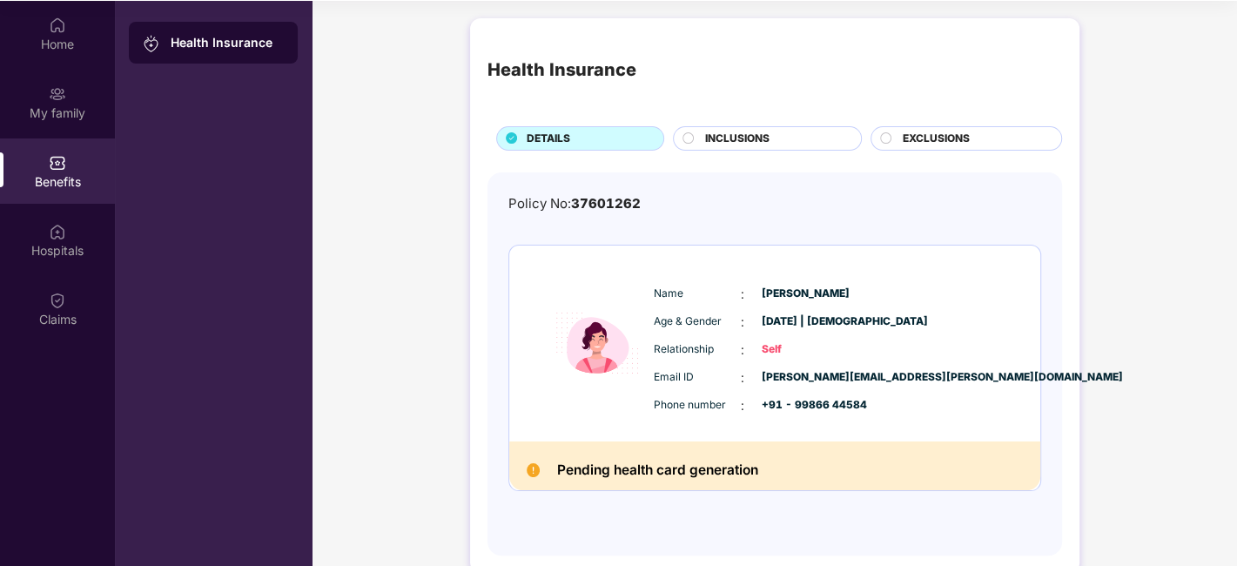
scroll to position [30, 0]
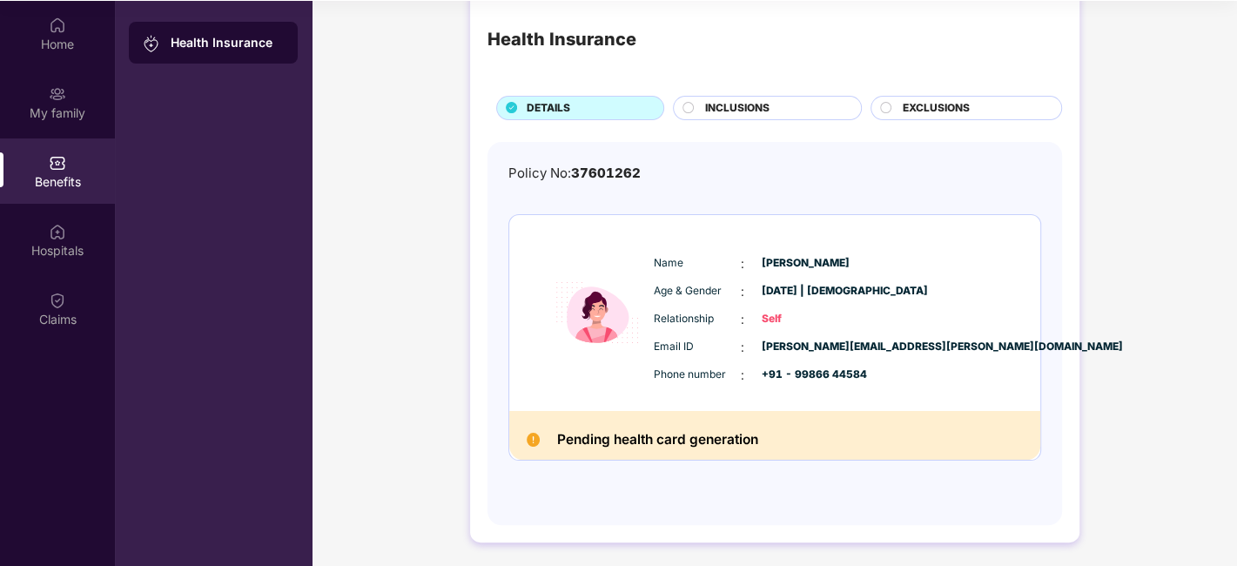
click at [783, 100] on div "INCLUSIONS" at bounding box center [774, 109] width 156 height 19
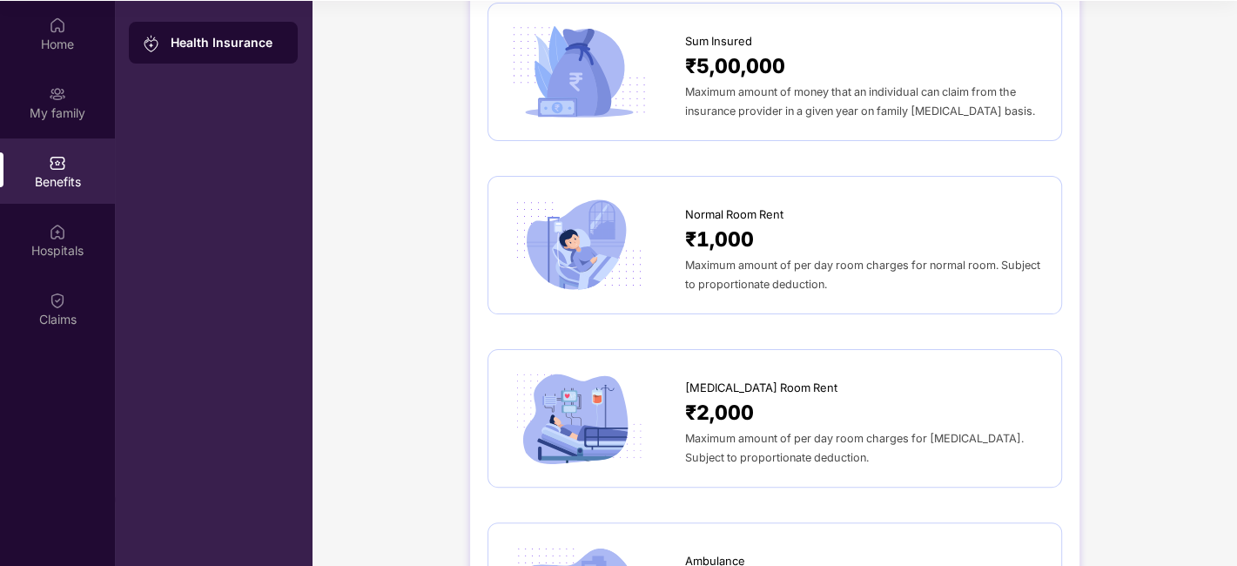
scroll to position [0, 0]
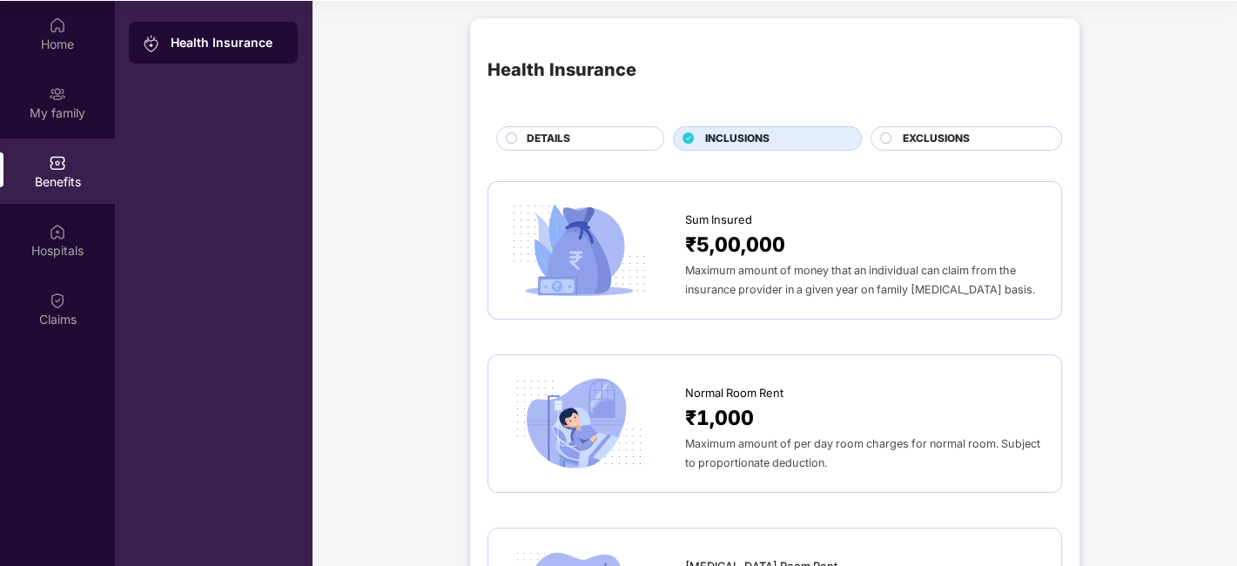
click at [917, 145] on span "EXCLUSIONS" at bounding box center [936, 139] width 67 height 17
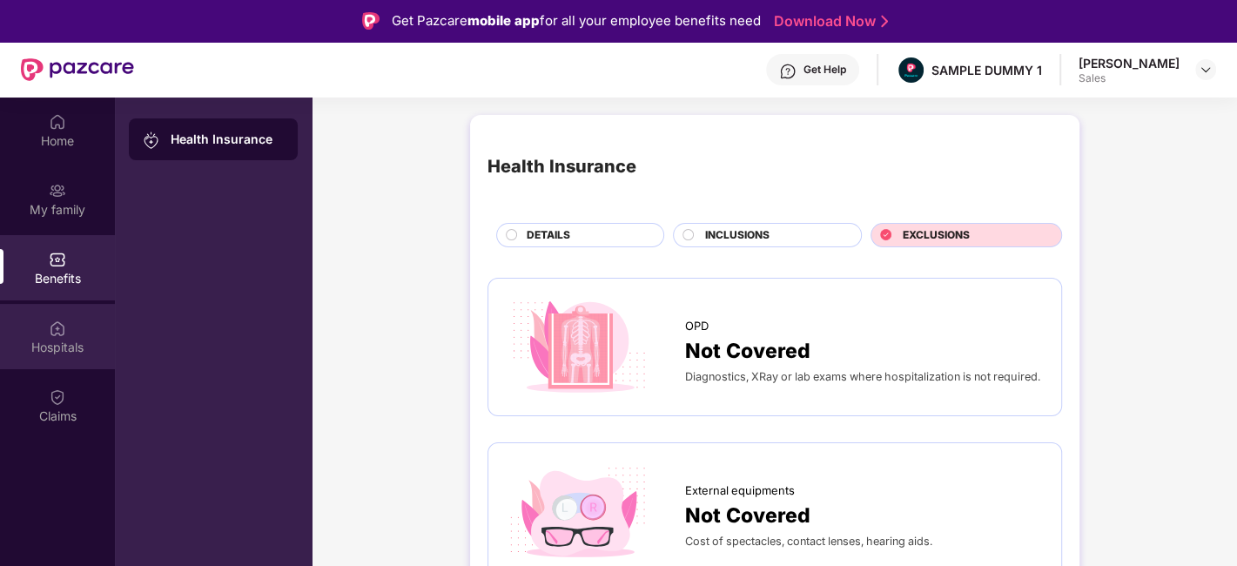
click at [48, 350] on div "Hospitals" at bounding box center [57, 347] width 115 height 17
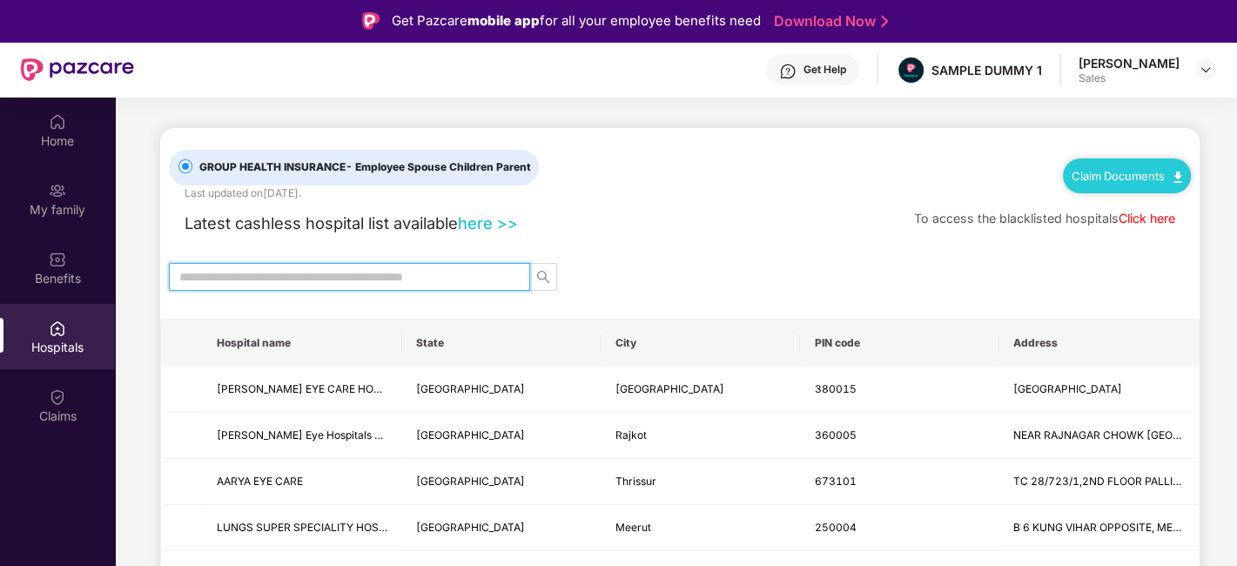
click at [402, 280] on input "text" at bounding box center [342, 276] width 326 height 19
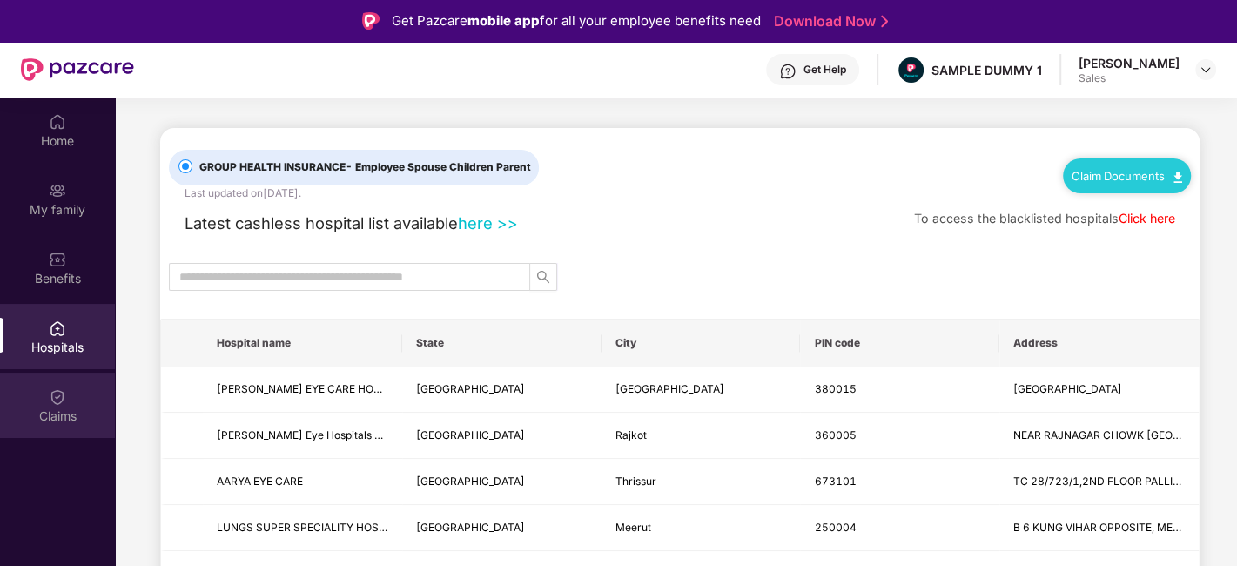
click at [76, 385] on div "Claims" at bounding box center [57, 404] width 115 height 65
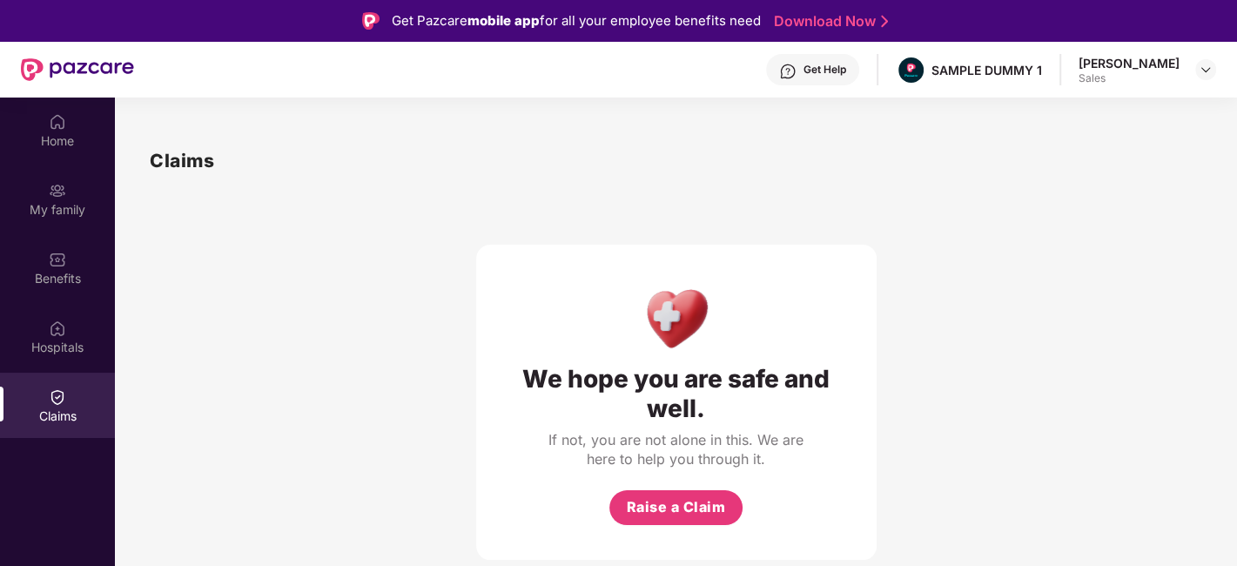
scroll to position [97, 0]
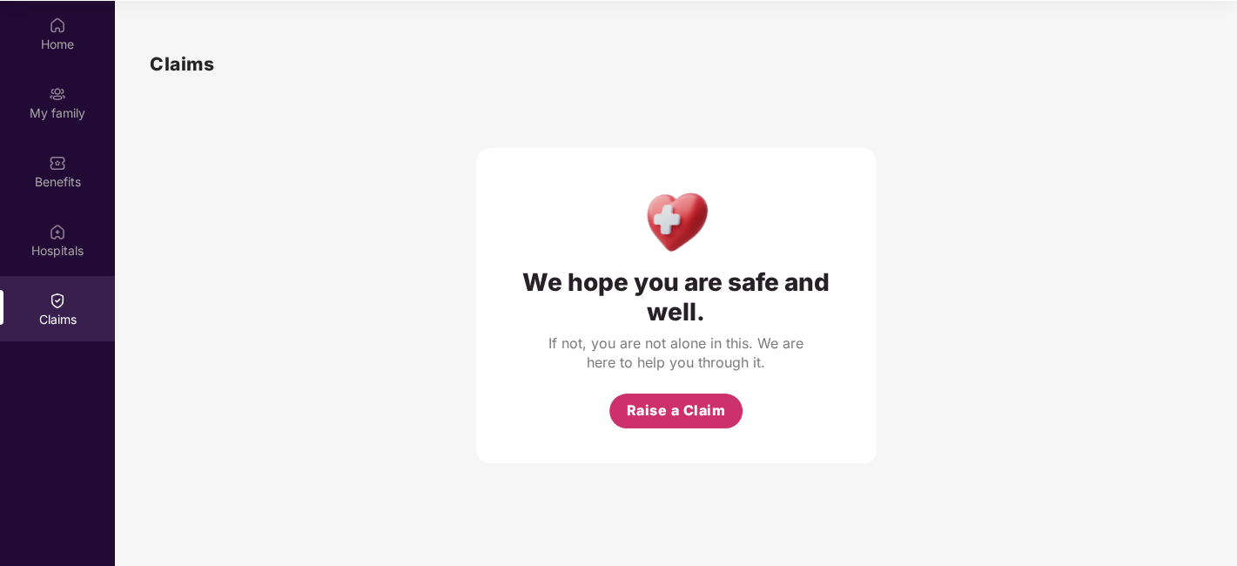
click at [708, 419] on span "Raise a Claim" at bounding box center [676, 410] width 99 height 22
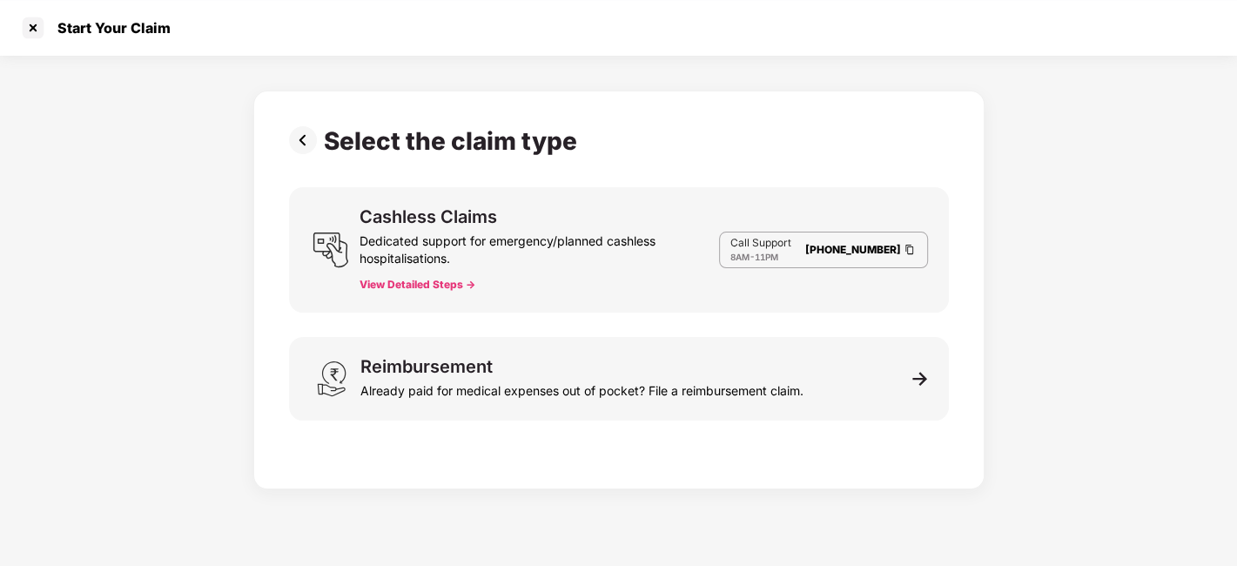
scroll to position [42, 0]
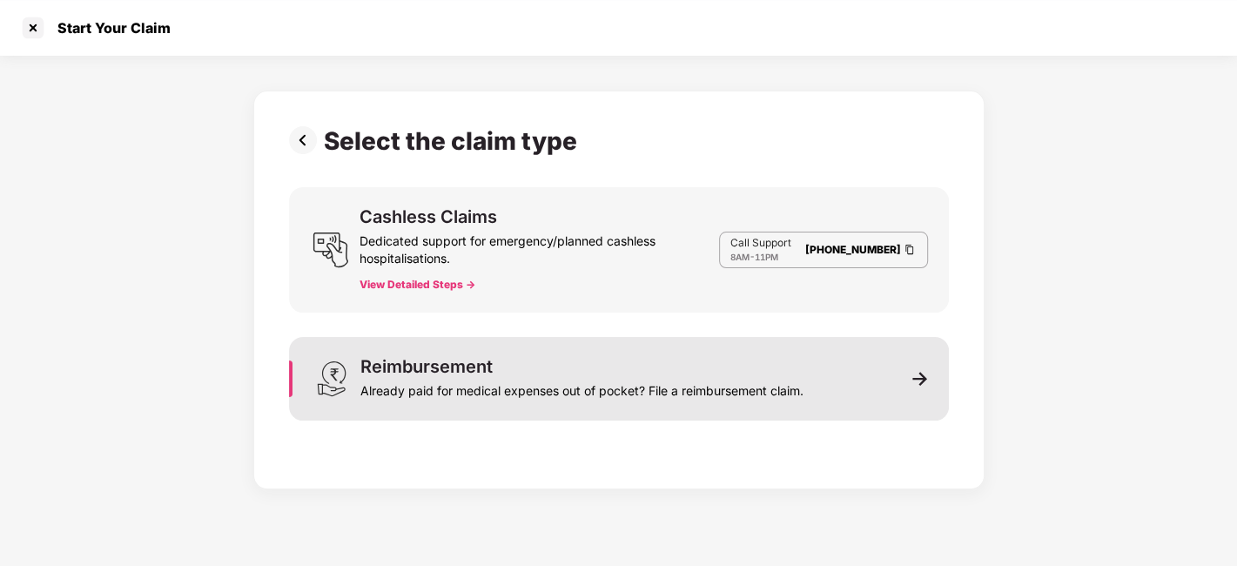
click at [791, 376] on div "Already paid for medical expenses out of pocket? File a reimbursement claim." at bounding box center [581, 387] width 443 height 24
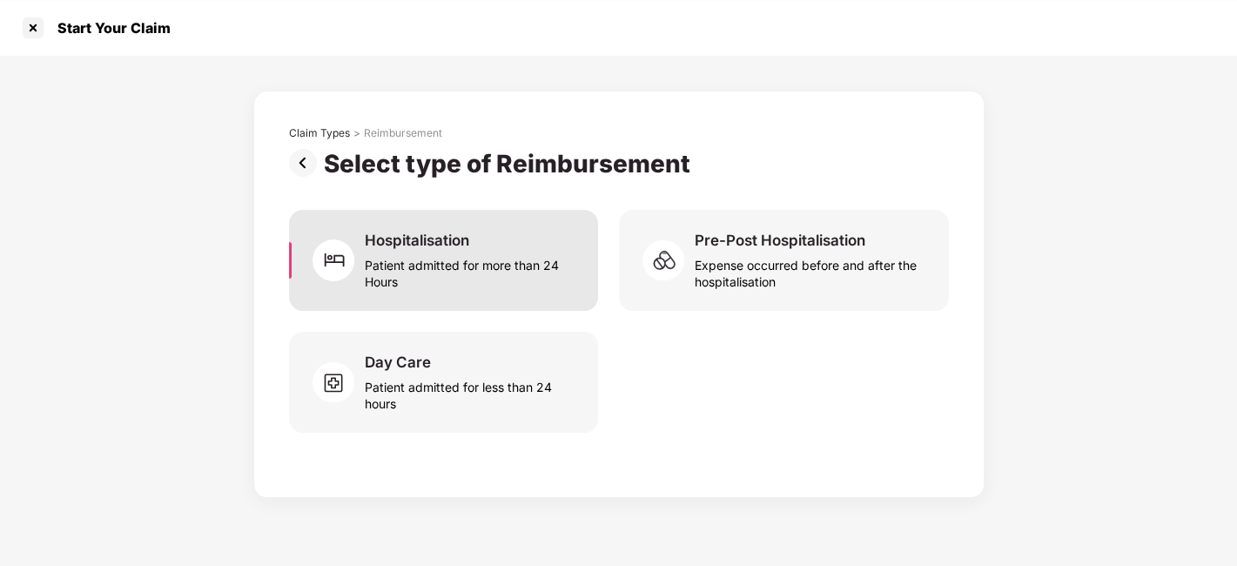
click at [487, 253] on div "Patient admitted for more than 24 Hours" at bounding box center [470, 270] width 211 height 40
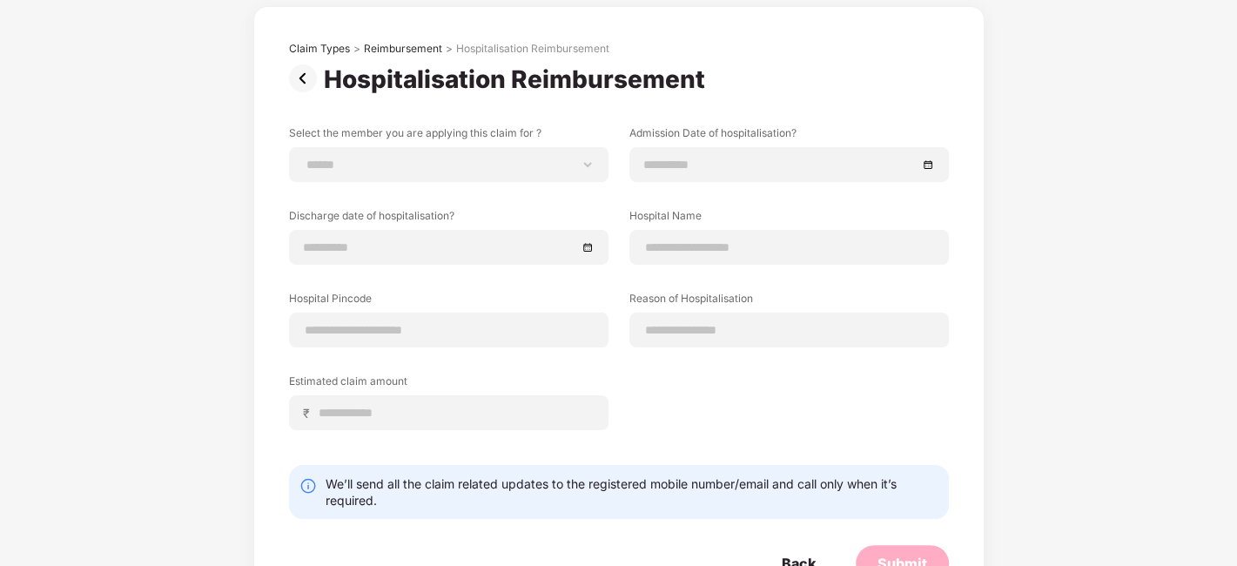
scroll to position [143, 0]
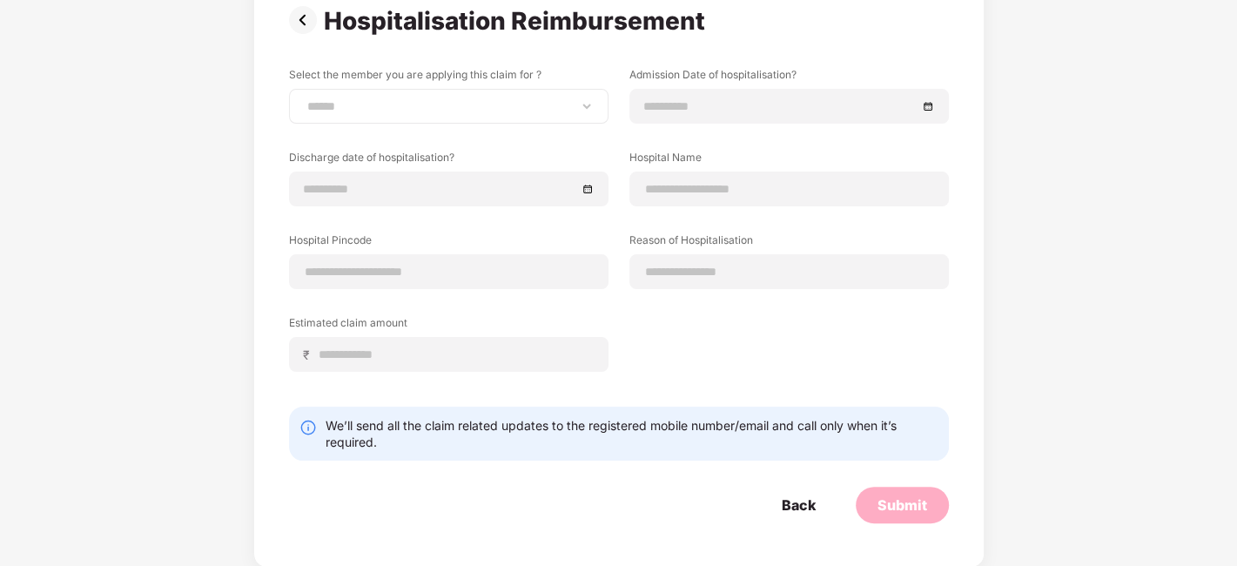
click at [358, 114] on div "**********" at bounding box center [448, 106] width 319 height 35
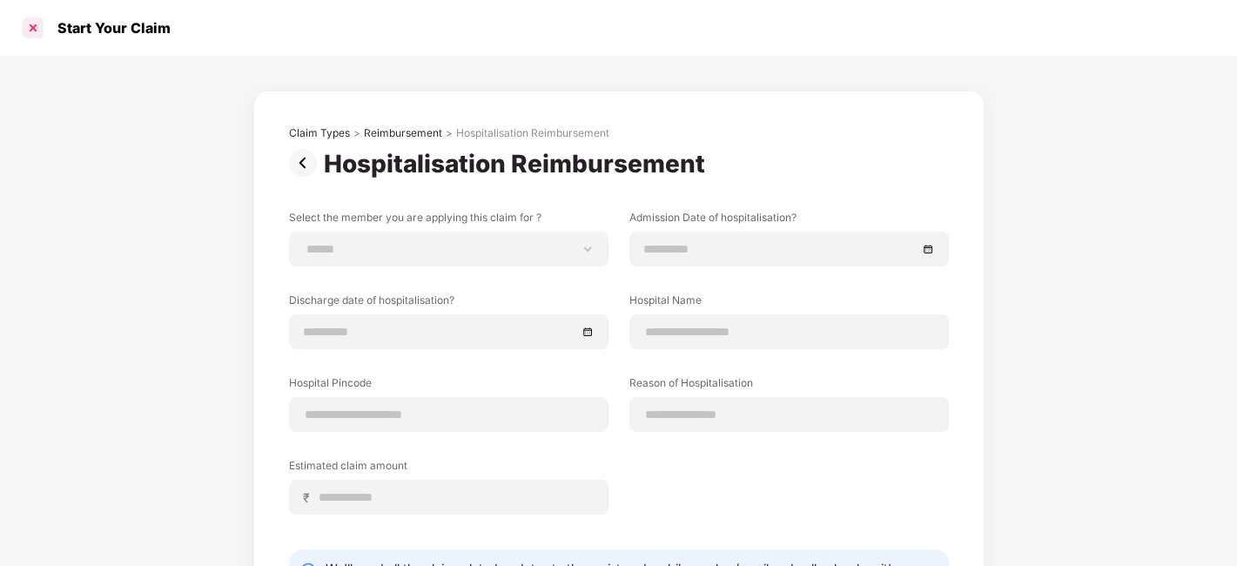
click at [36, 32] on div at bounding box center [33, 28] width 28 height 28
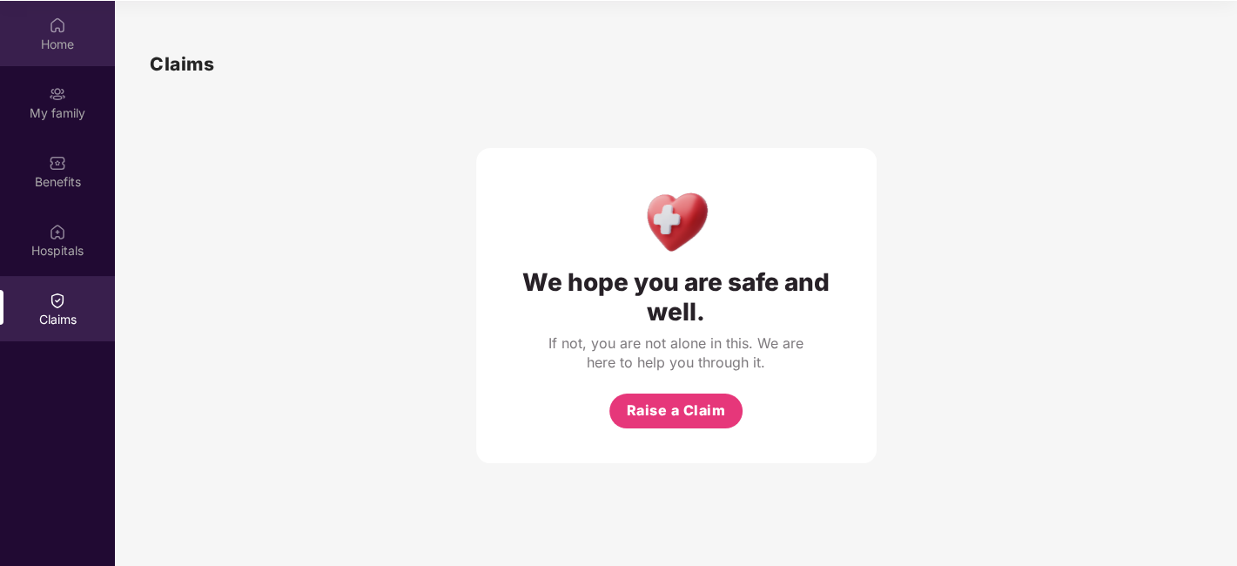
click at [50, 40] on div "Home" at bounding box center [57, 44] width 115 height 17
